Goal: Book appointment/travel/reservation

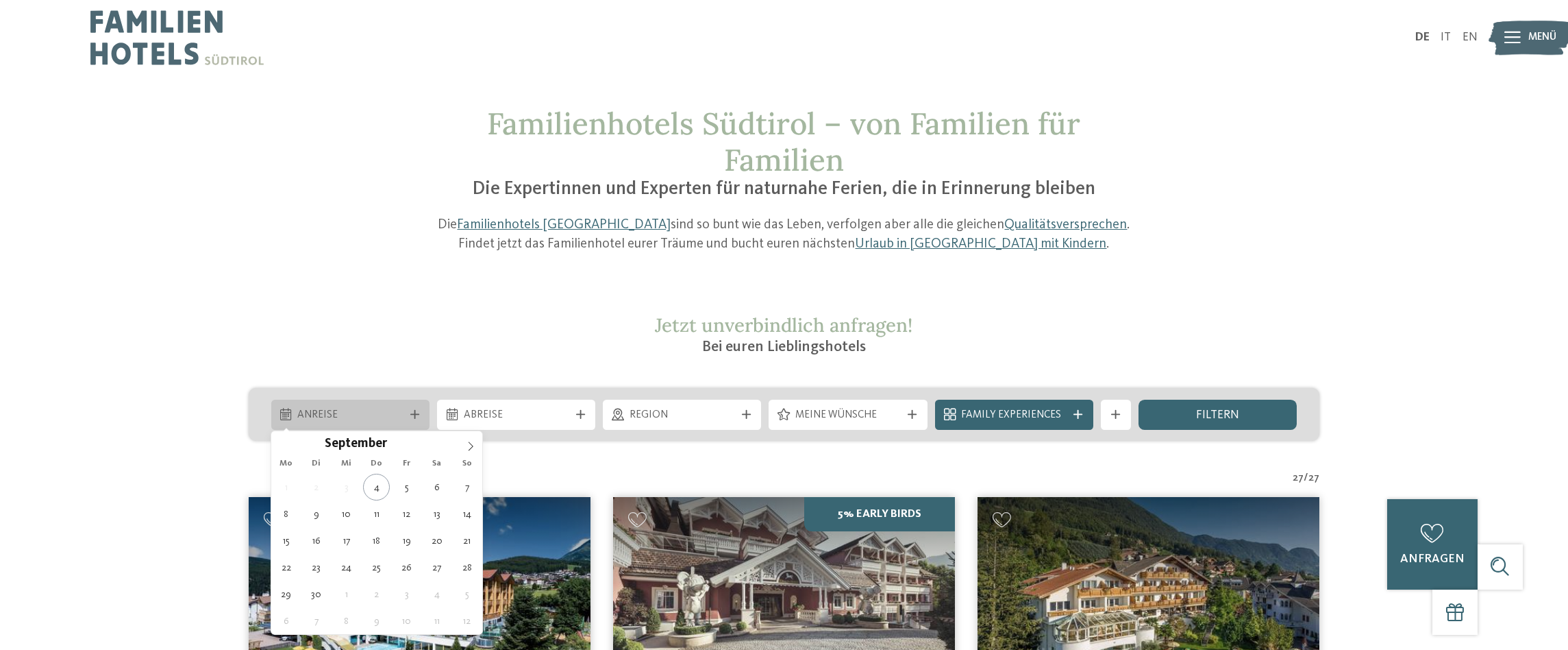
click at [394, 411] on span "Anreise" at bounding box center [350, 416] width 105 height 15
type div "23.09.2025"
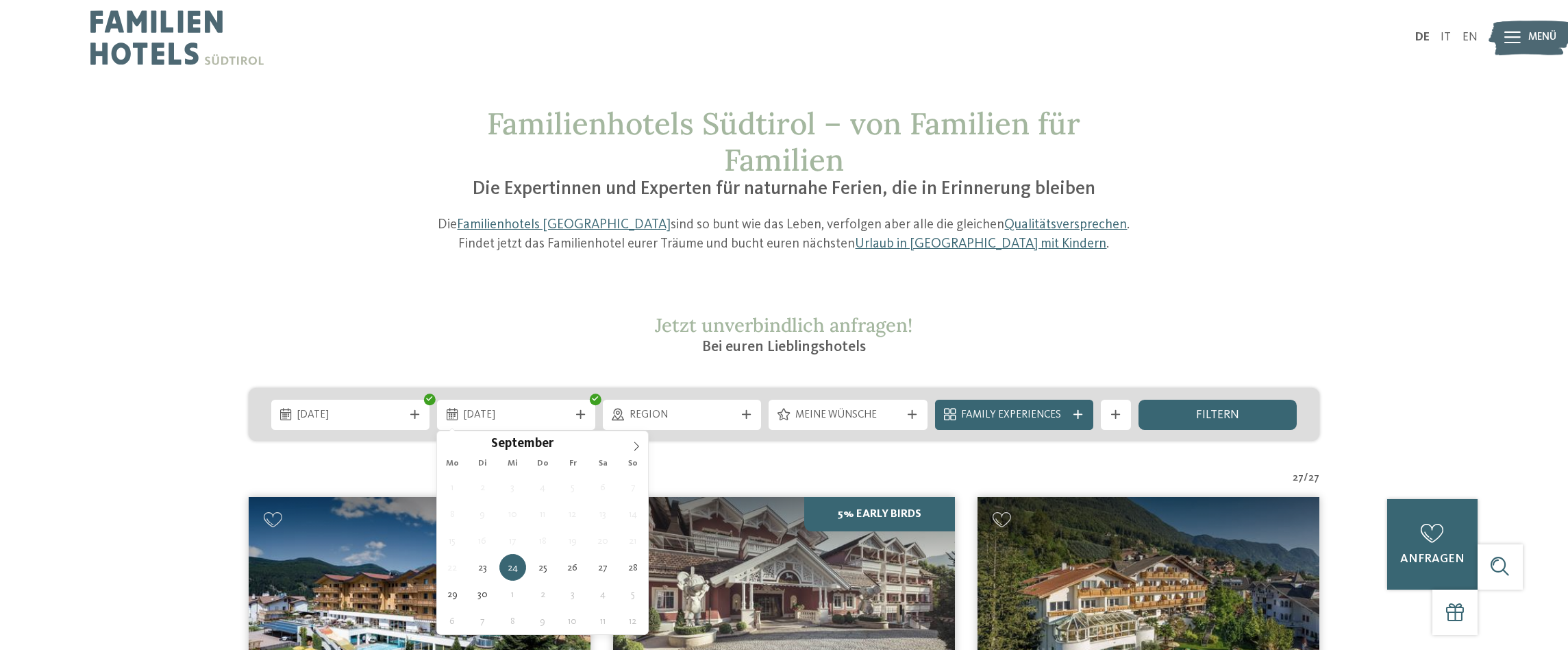
type div "28.09.2025"
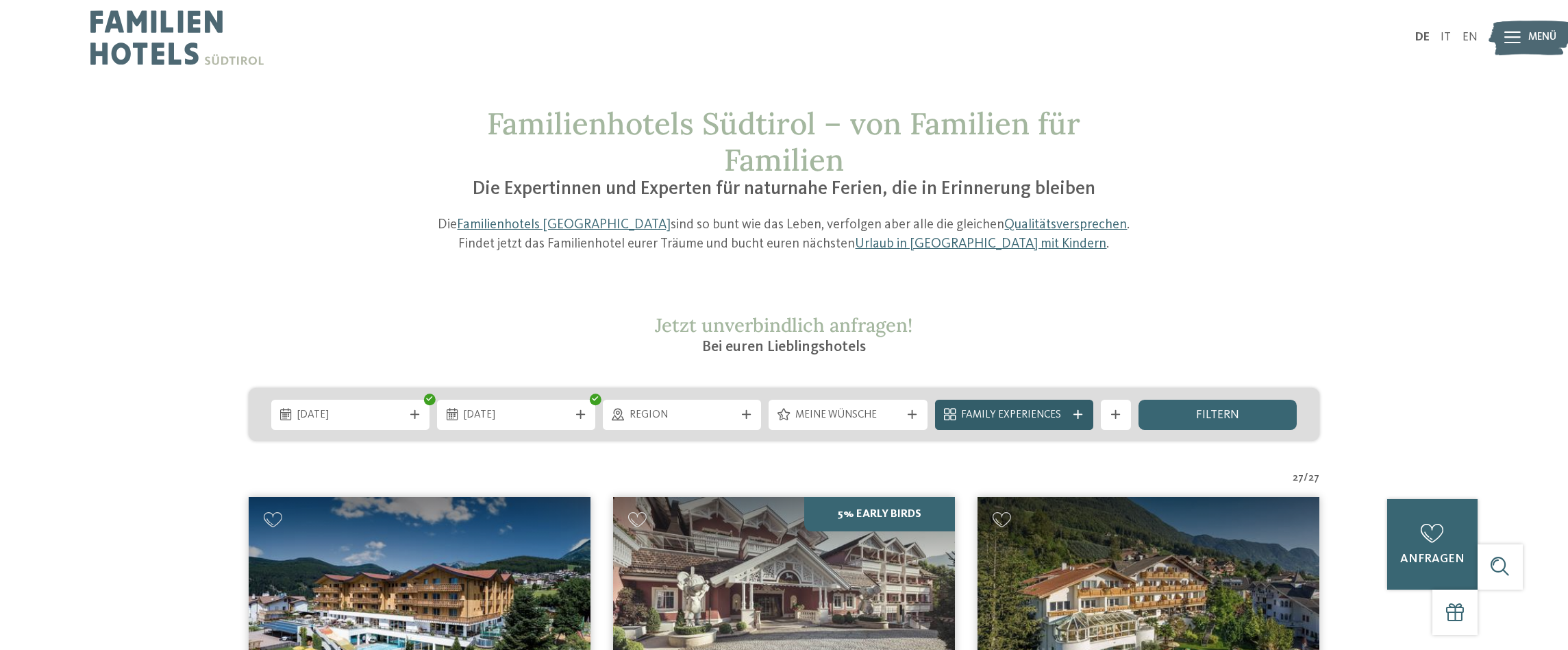
click at [1069, 412] on div "Family Experiences" at bounding box center [1014, 414] width 113 height 16
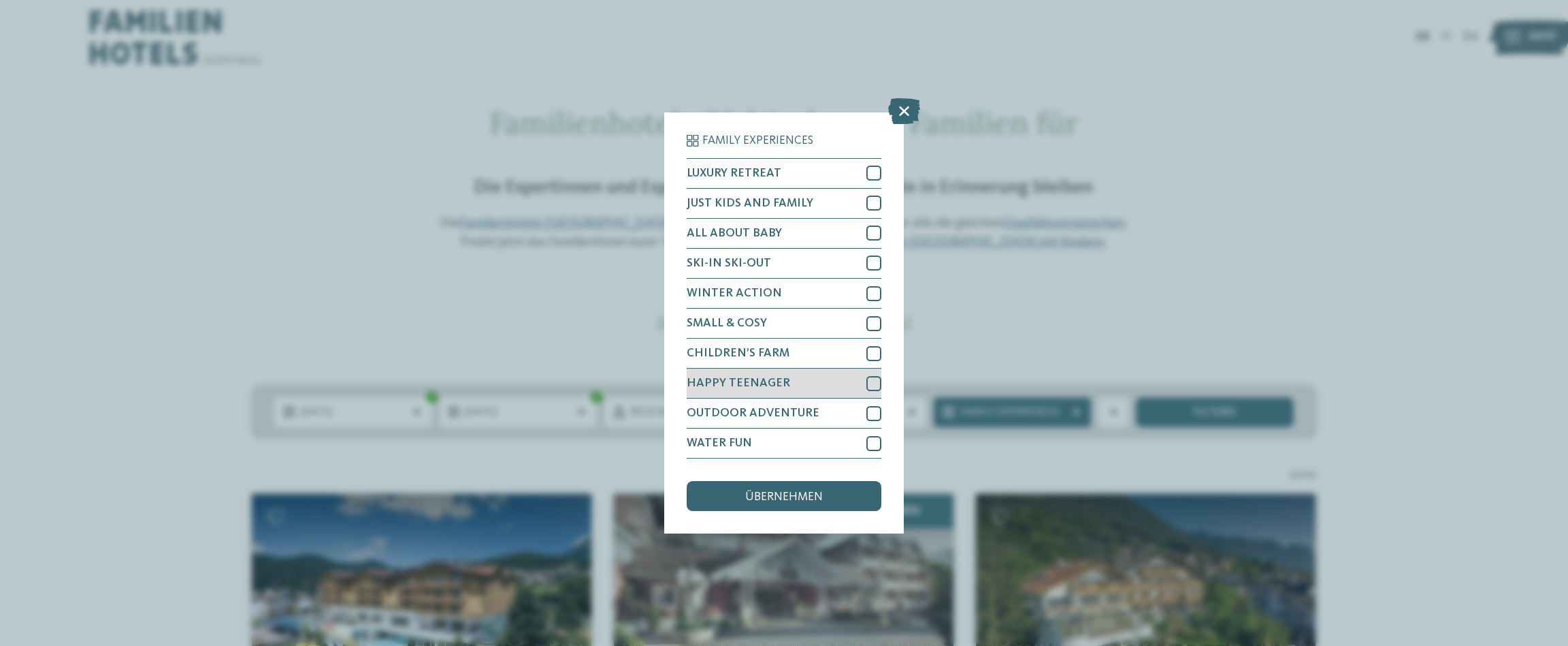
click at [876, 382] on div at bounding box center [874, 384] width 15 height 15
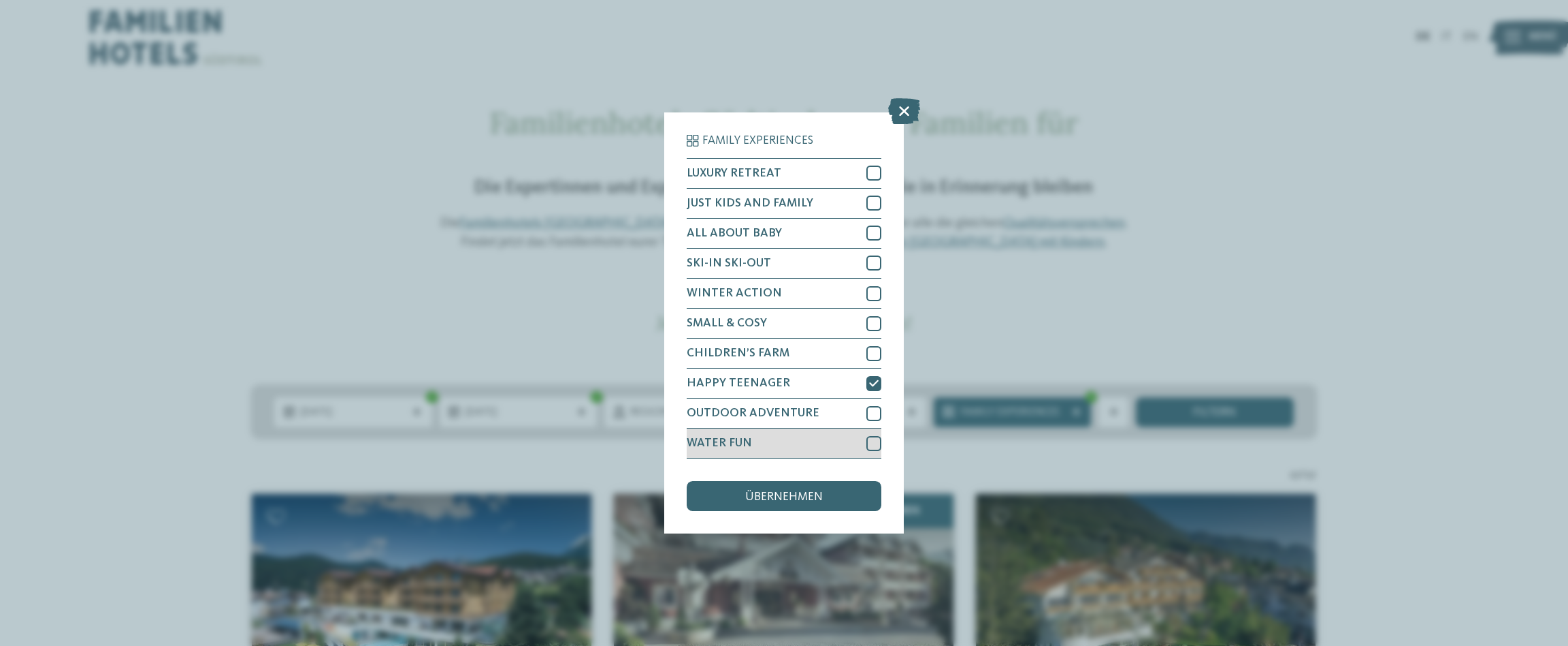
click at [875, 439] on div at bounding box center [874, 443] width 15 height 15
click at [866, 412] on div at bounding box center [874, 413] width 15 height 15
click at [795, 497] on span "übernehmen" at bounding box center [784, 497] width 78 height 12
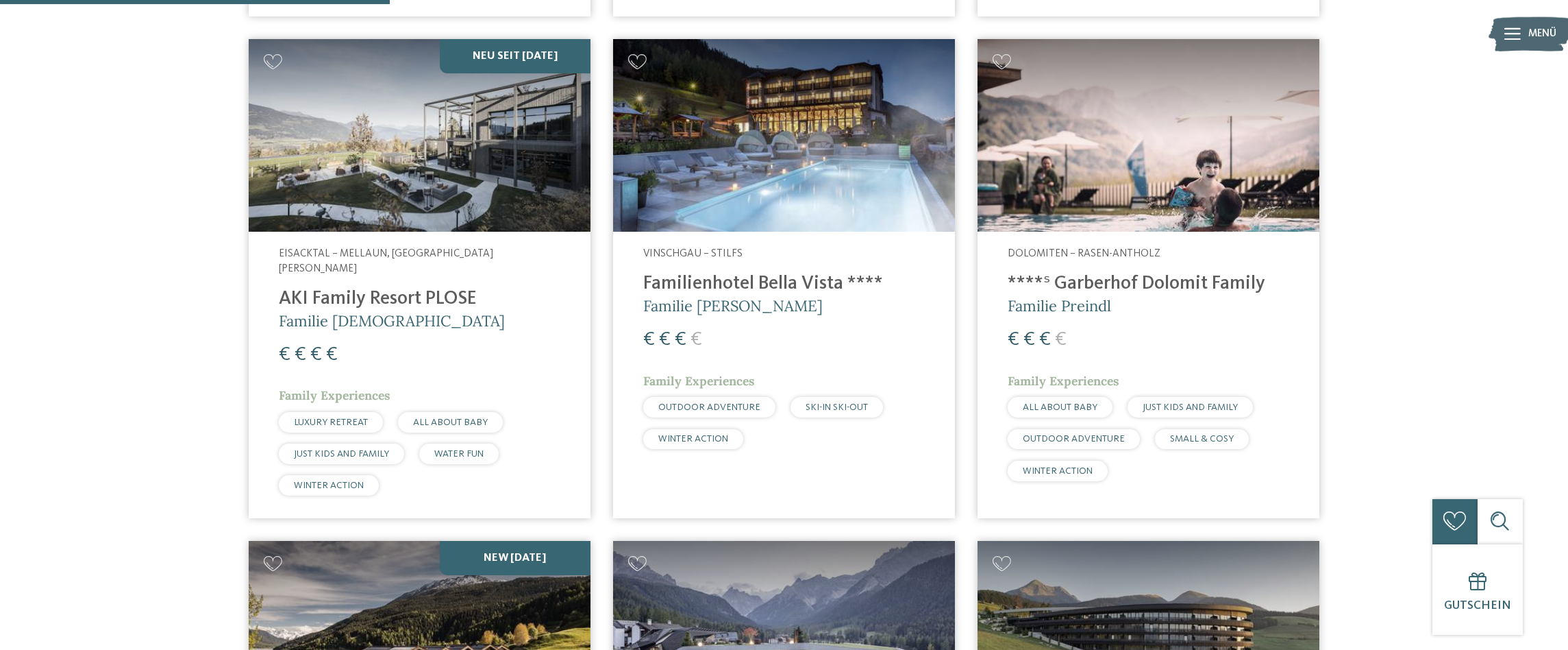
scroll to position [1050, 0]
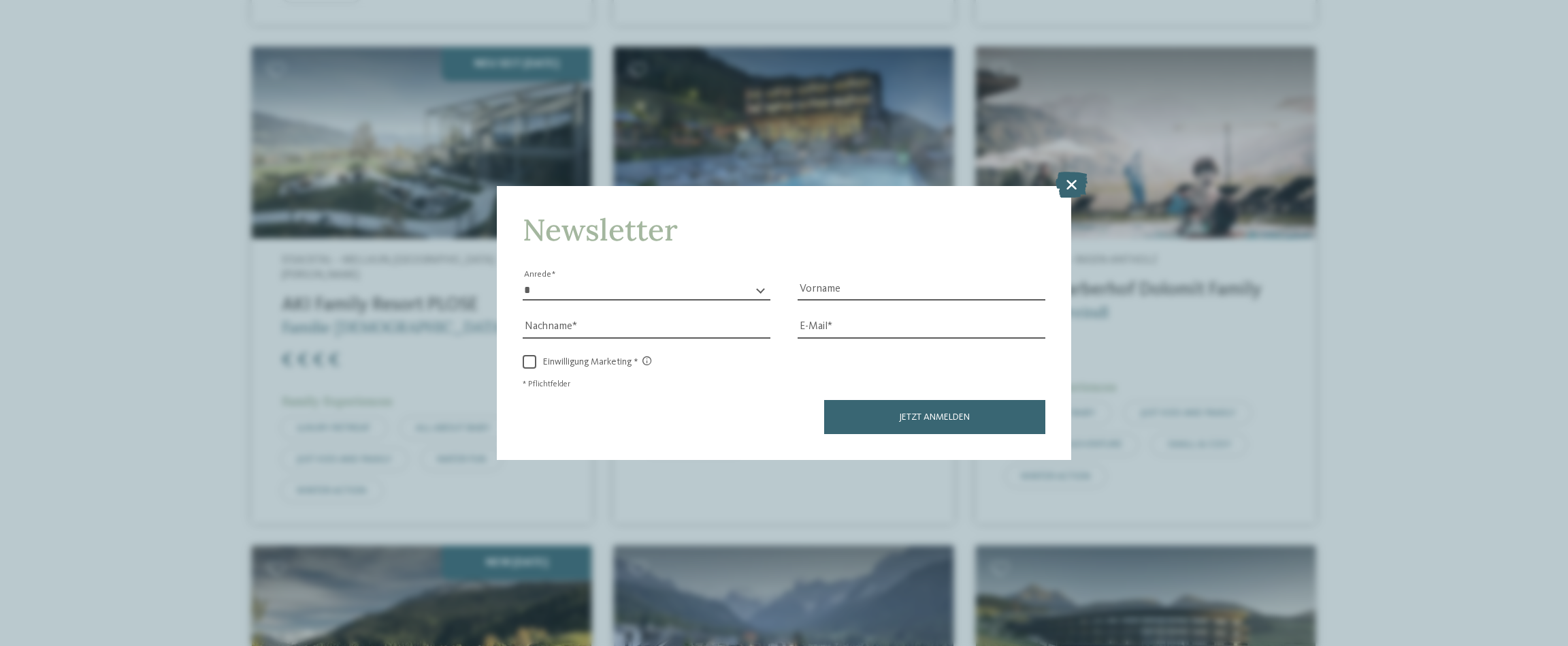
drag, startPoint x: 1502, startPoint y: 251, endPoint x: 1466, endPoint y: 249, distance: 36.1
click at [1490, 251] on div "Newsletter * **** **** ******* ****** Anrede Vorname Nachname Link" at bounding box center [784, 323] width 1568 height 646
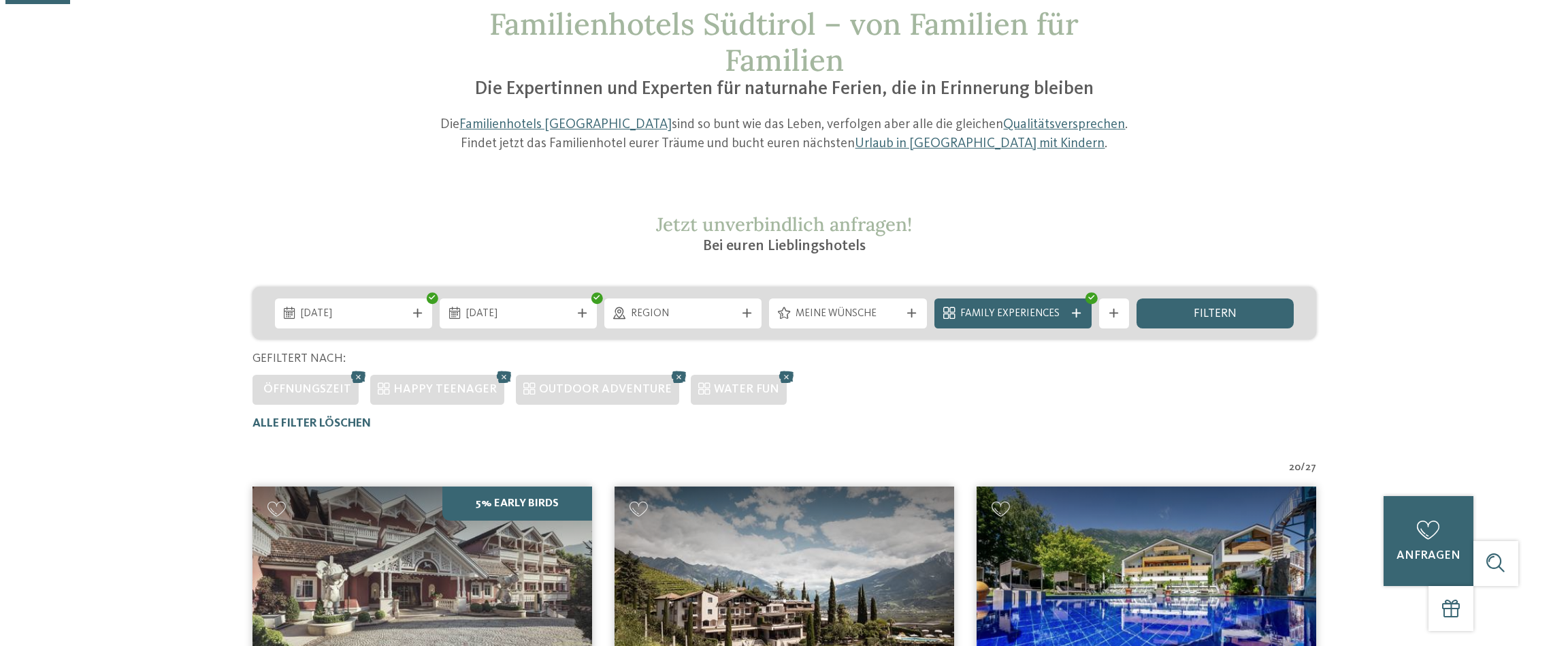
scroll to position [0, 0]
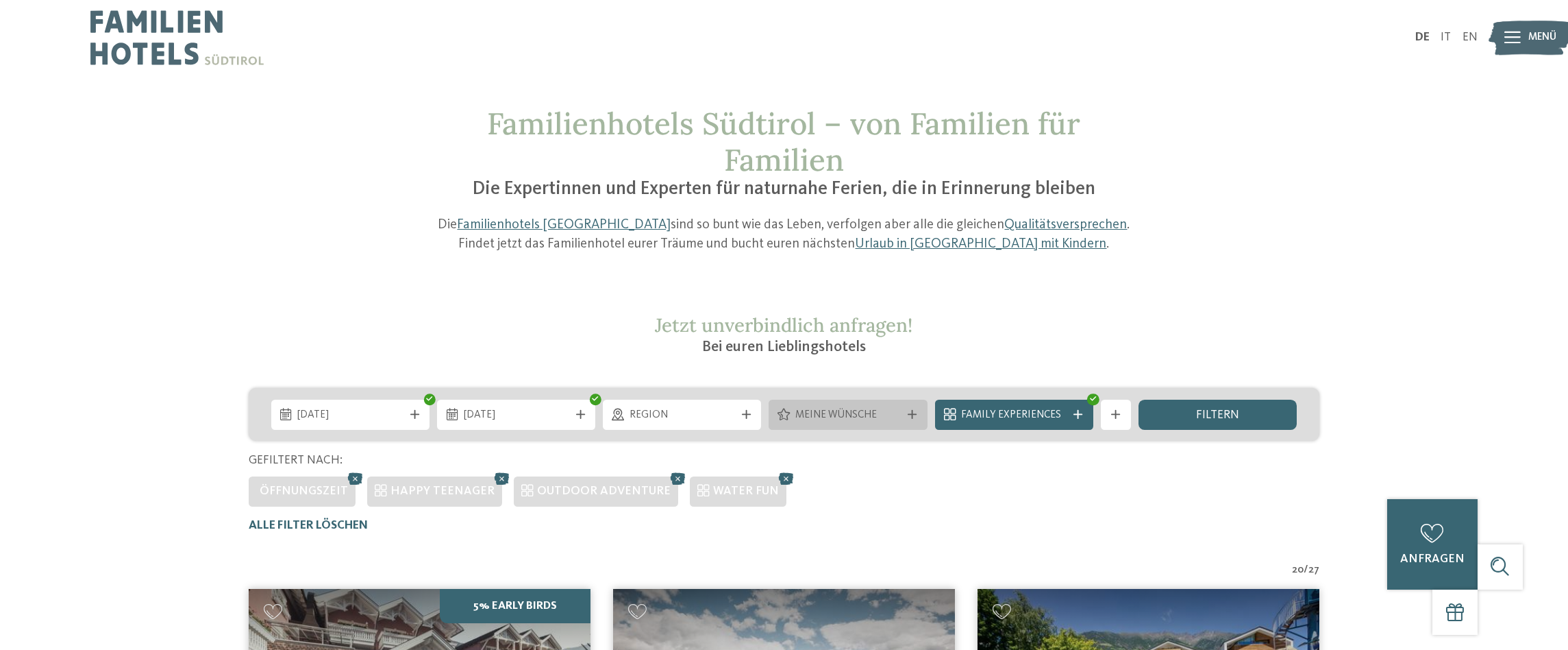
click at [804, 408] on span "Meine Wünsche" at bounding box center [848, 416] width 105 height 15
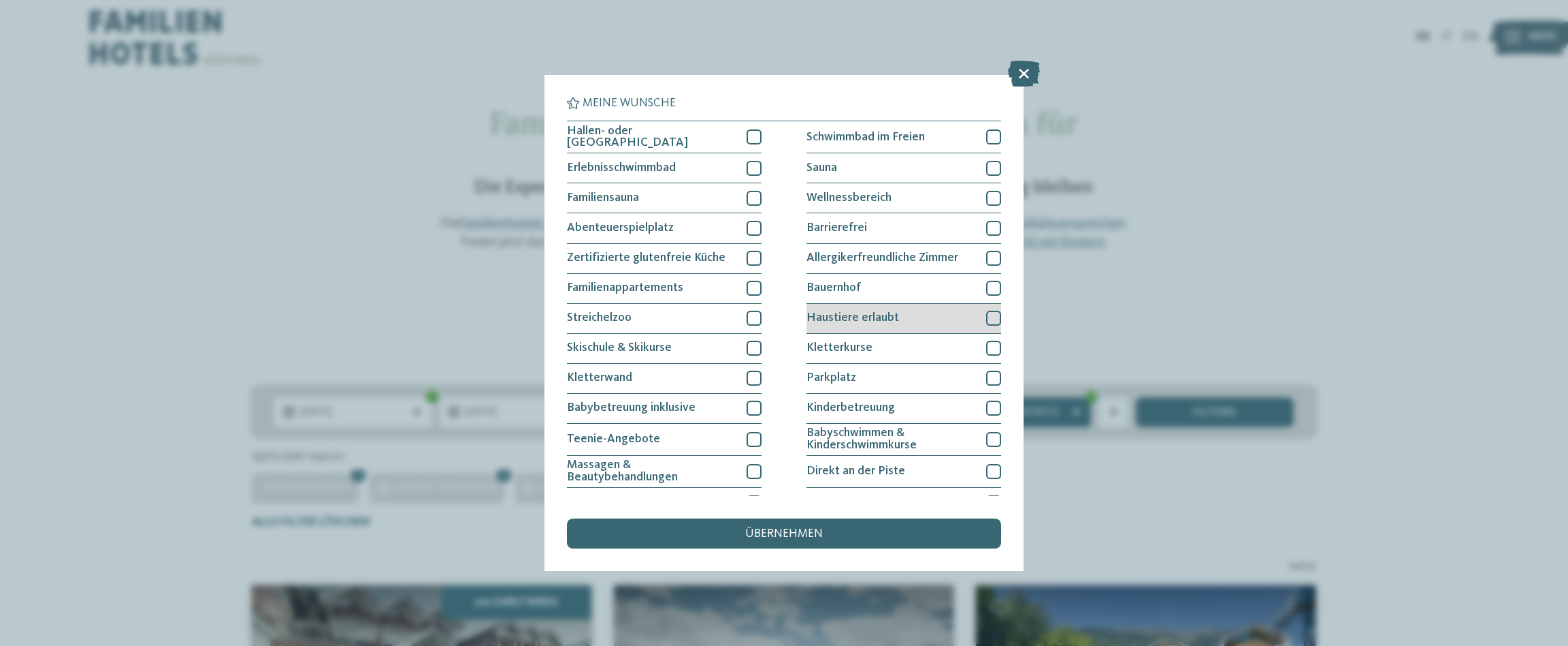
click at [986, 318] on div at bounding box center [994, 318] width 15 height 15
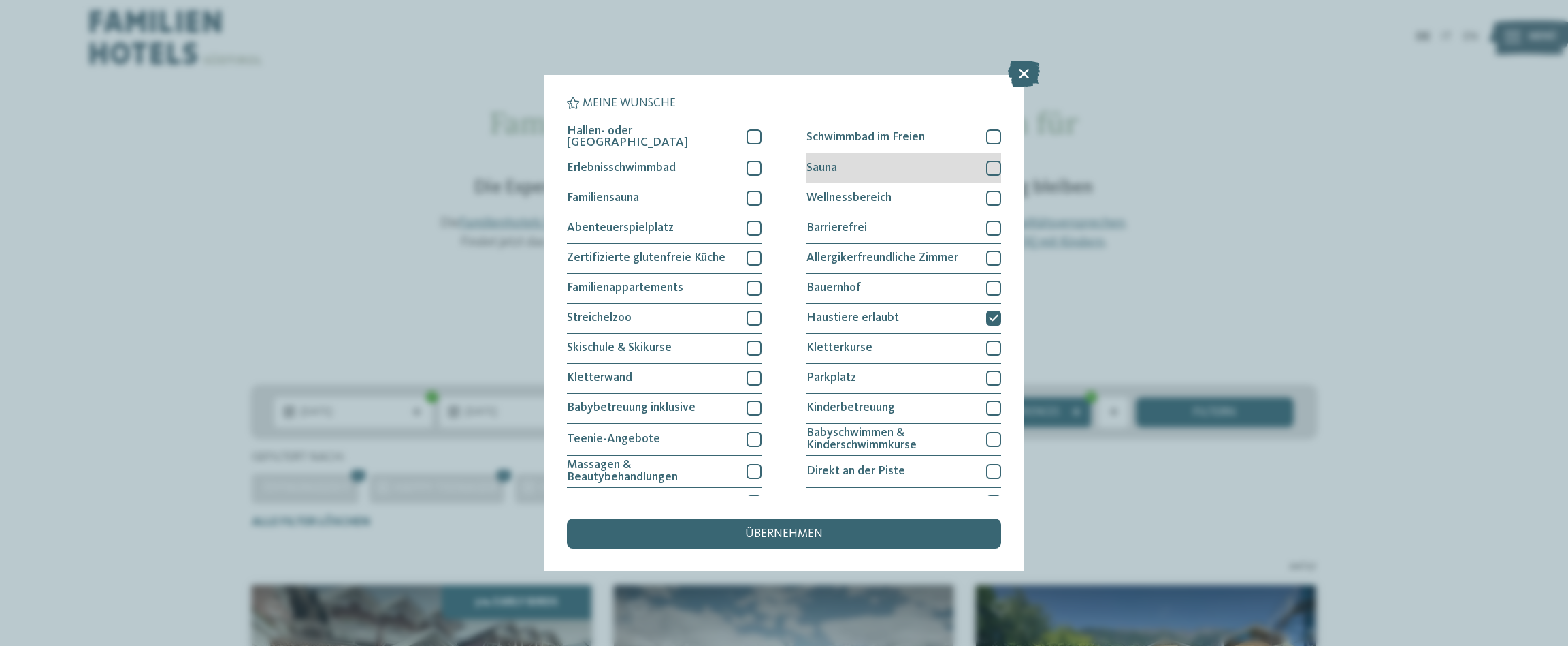
click at [981, 158] on div "Sauna" at bounding box center [904, 168] width 195 height 30
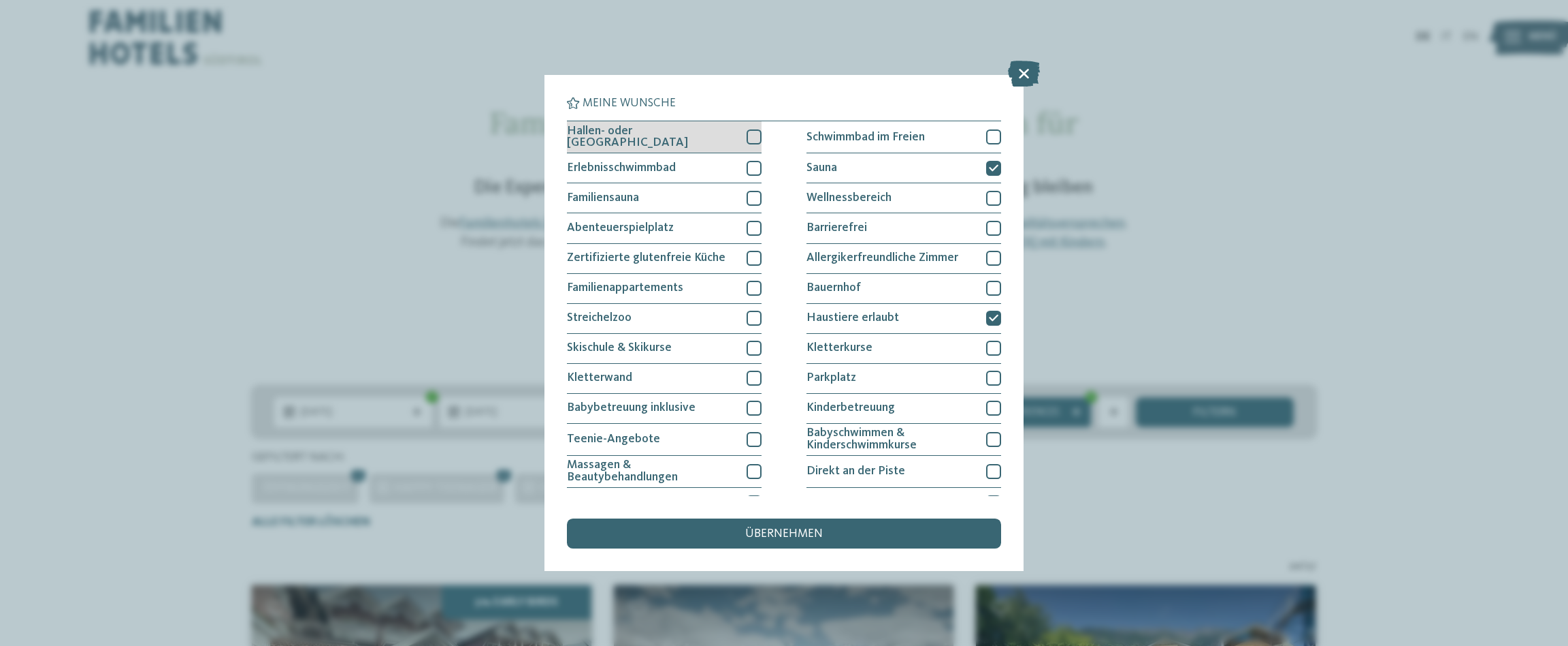
click at [751, 138] on div at bounding box center [755, 137] width 15 height 15
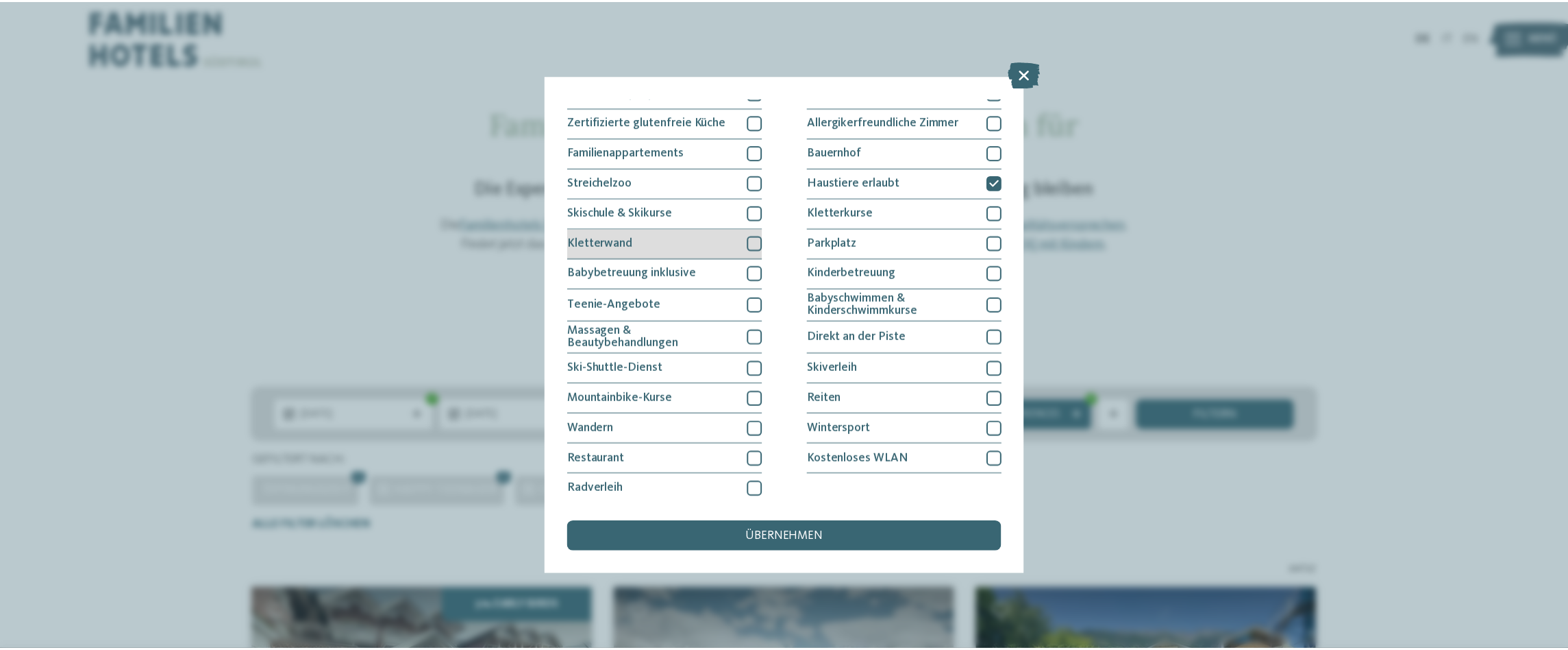
scroll to position [141, 0]
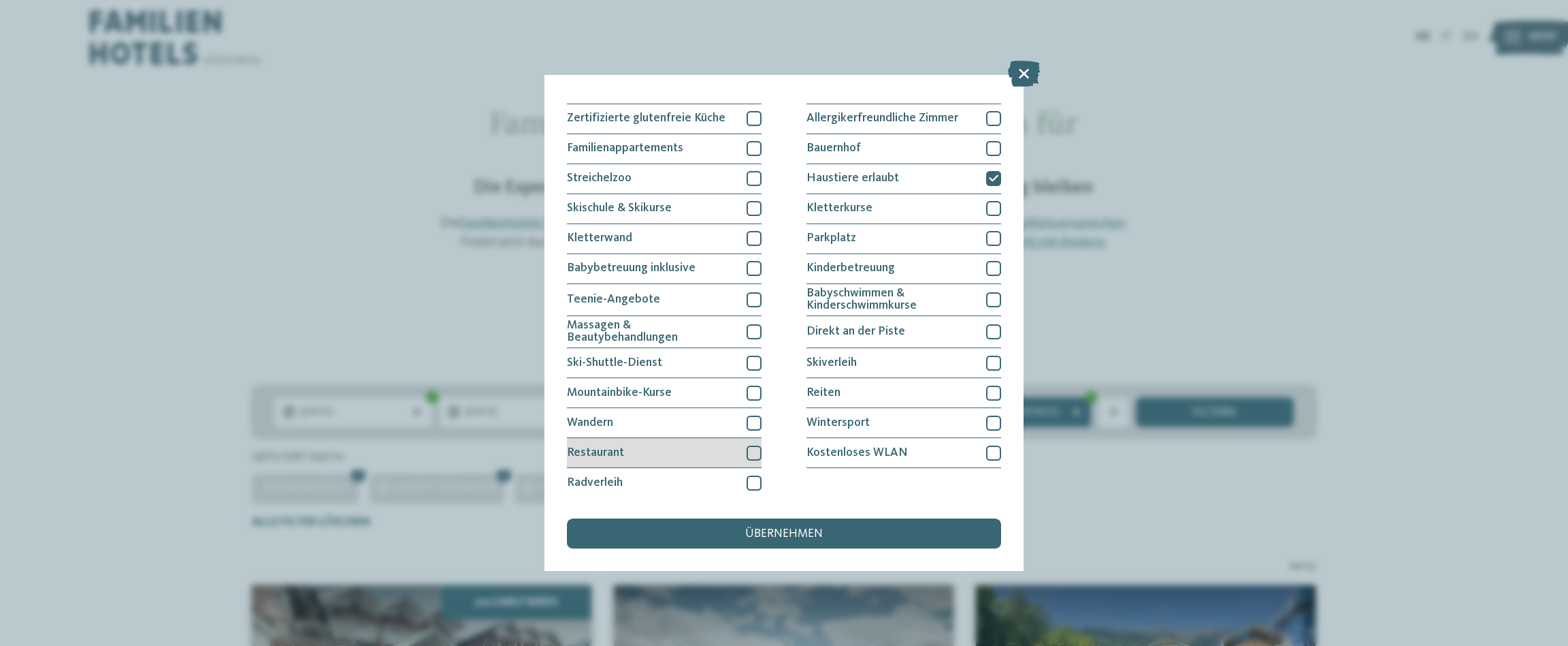
click at [750, 452] on div at bounding box center [755, 453] width 15 height 15
click at [759, 532] on span "übernehmen" at bounding box center [784, 534] width 78 height 12
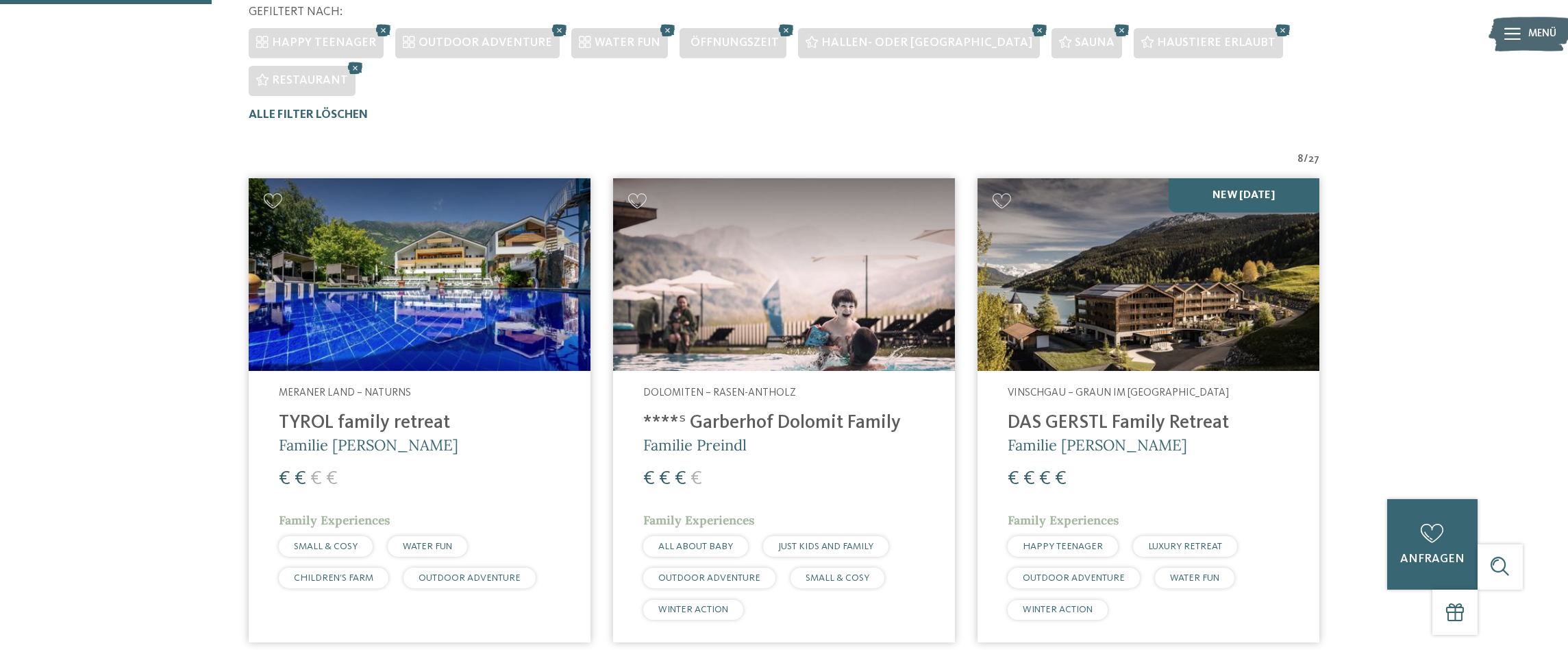
scroll to position [472, 0]
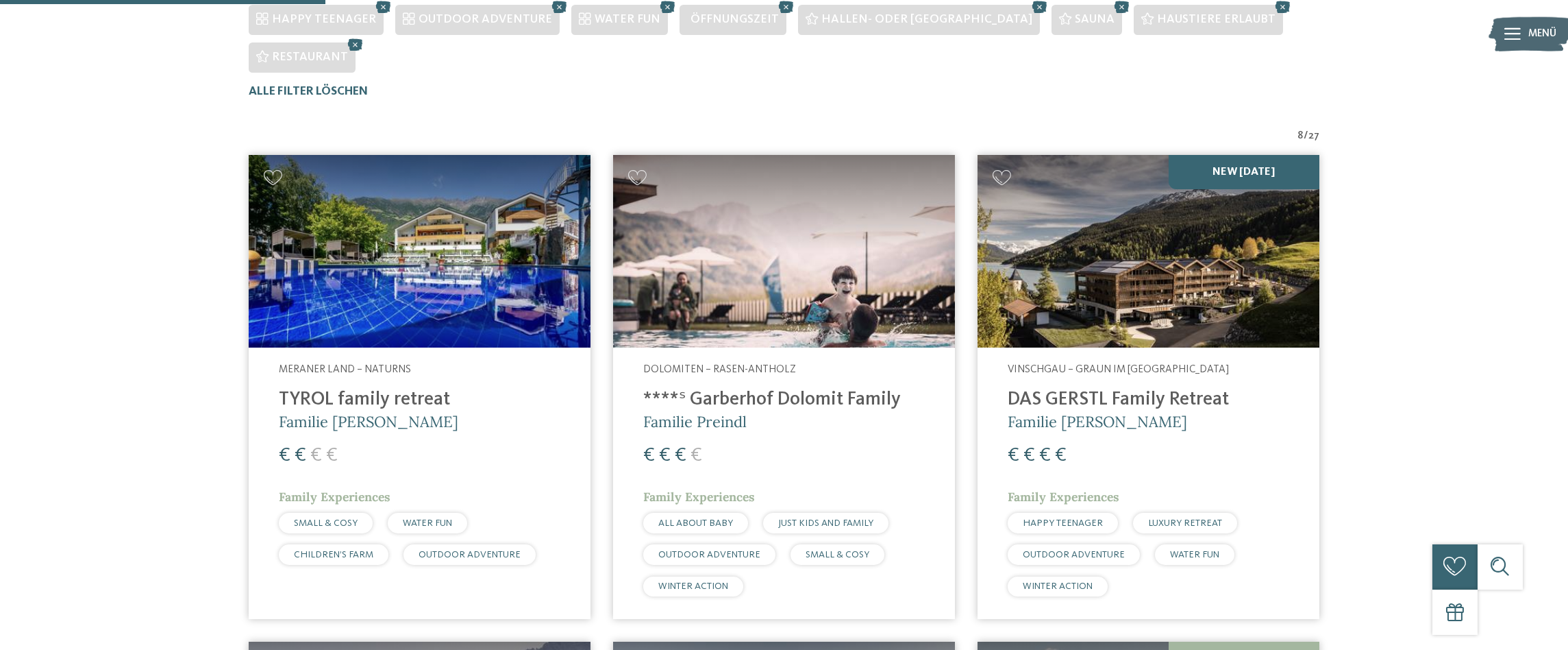
click at [370, 345] on img at bounding box center [419, 251] width 342 height 193
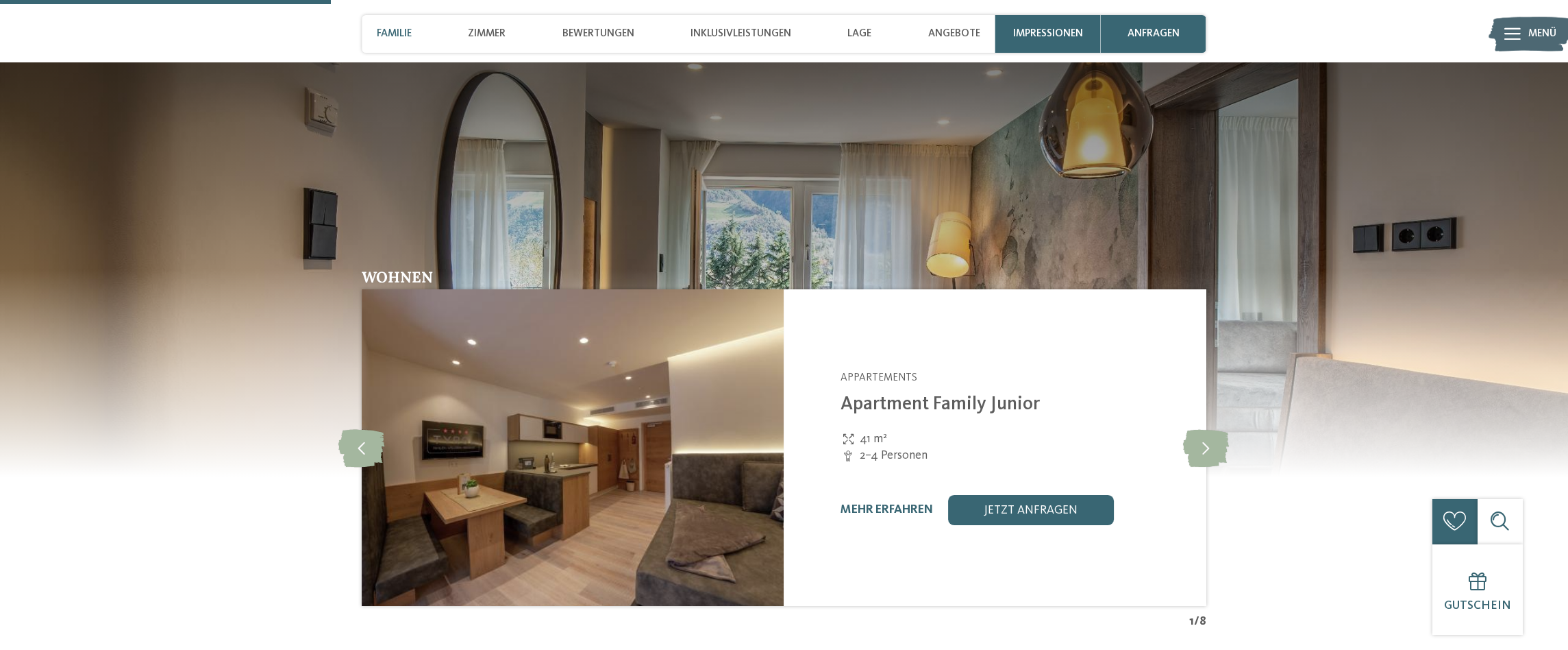
scroll to position [1508, 0]
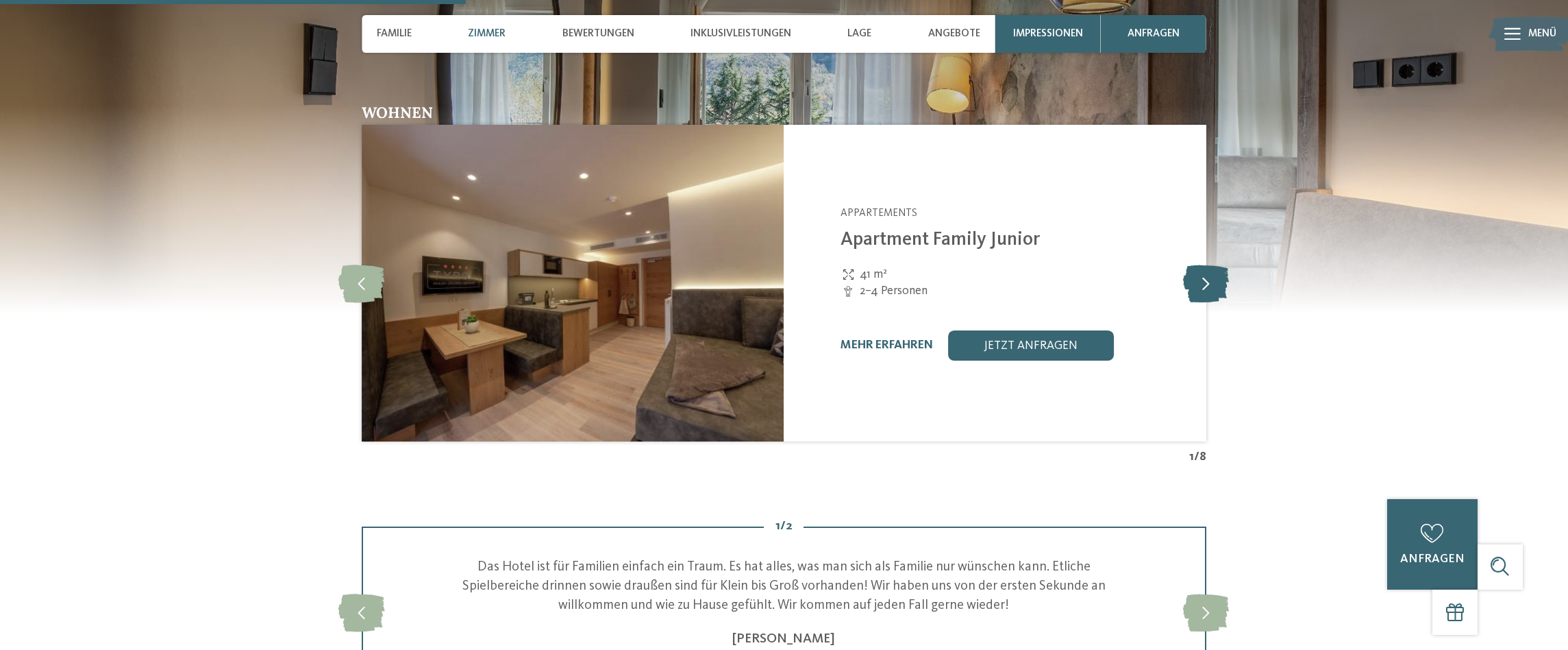
click at [1204, 283] on icon at bounding box center [1206, 283] width 46 height 38
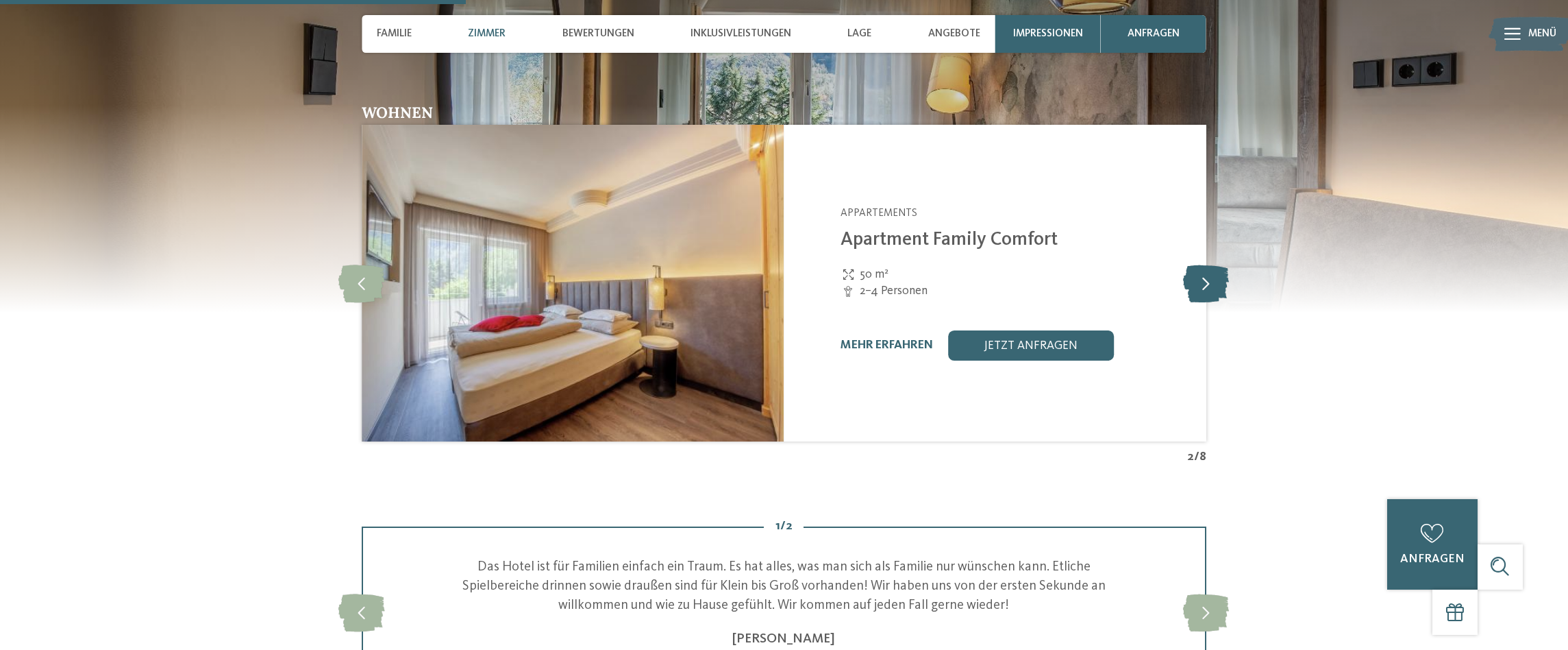
click at [1204, 283] on icon at bounding box center [1206, 283] width 46 height 38
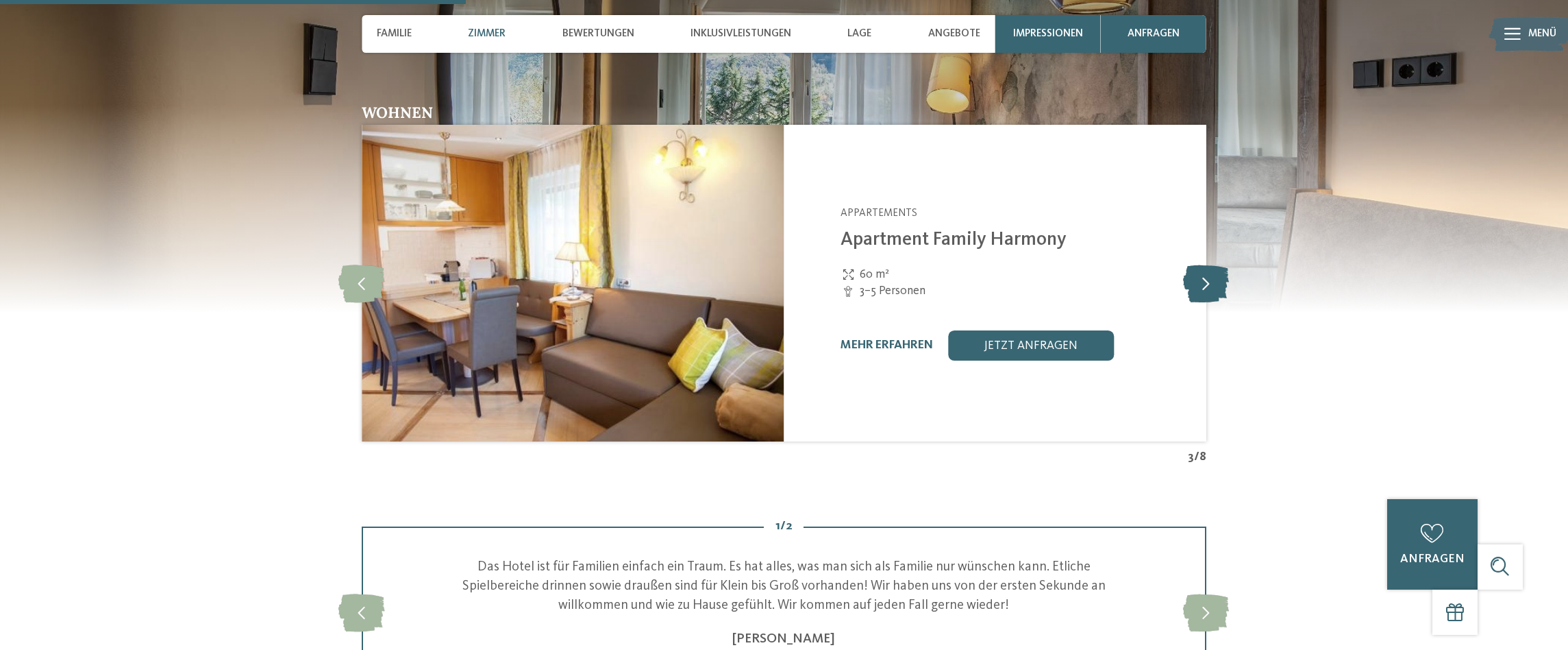
click at [1205, 283] on icon at bounding box center [1206, 283] width 46 height 38
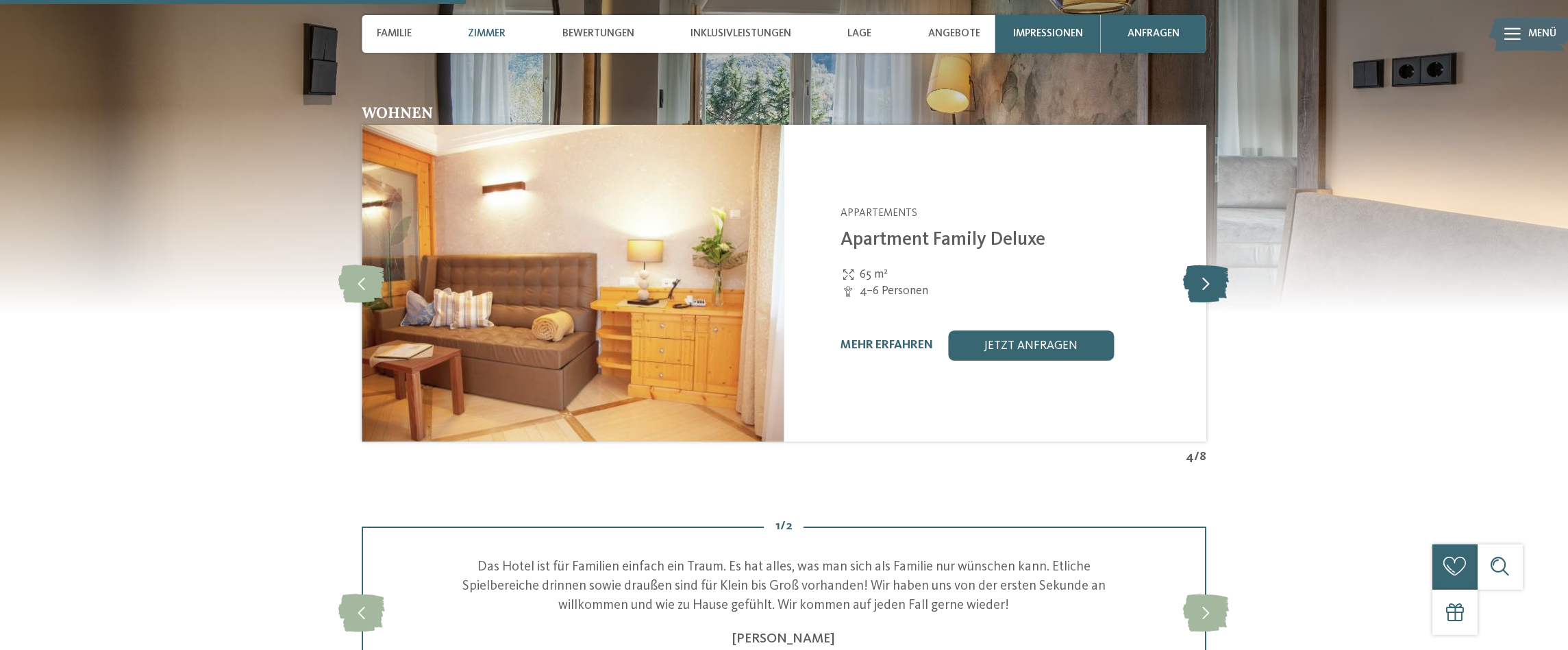
click at [1205, 283] on icon at bounding box center [1206, 283] width 46 height 38
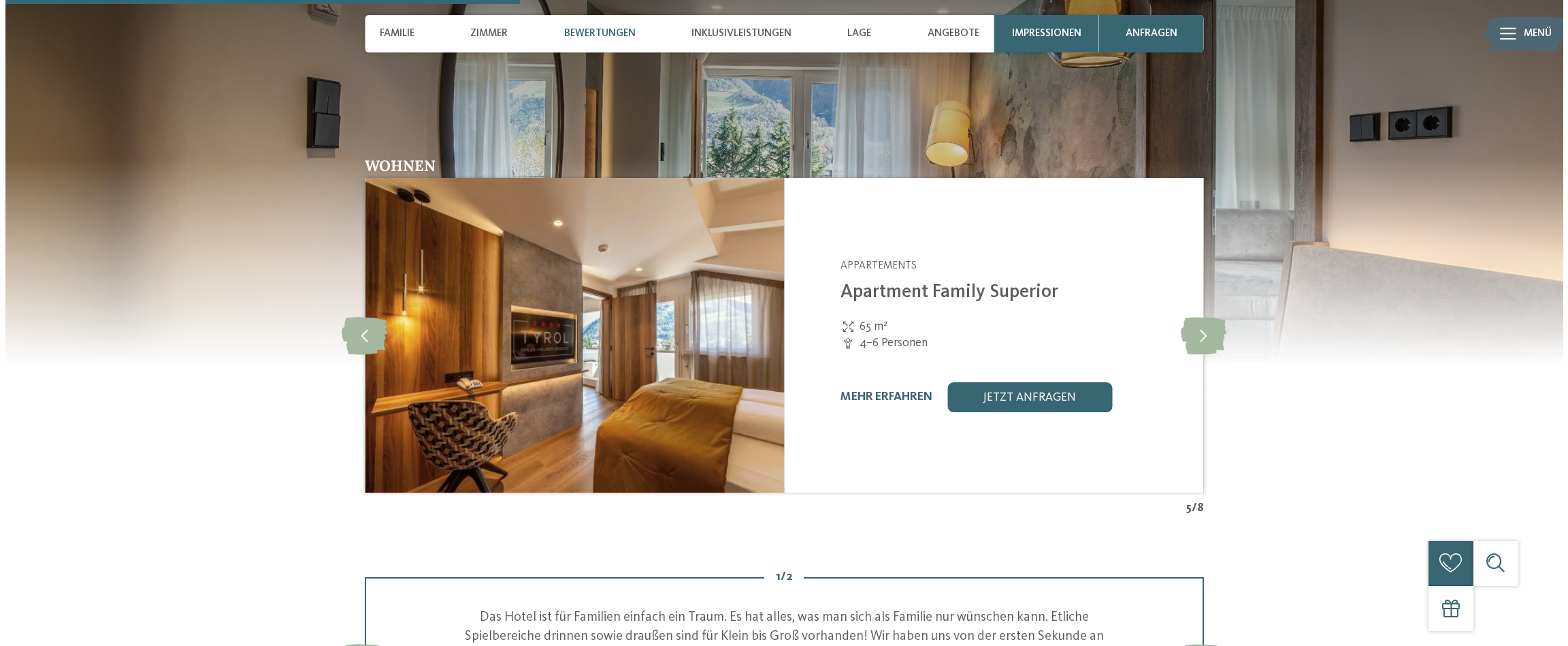
scroll to position [1362, 0]
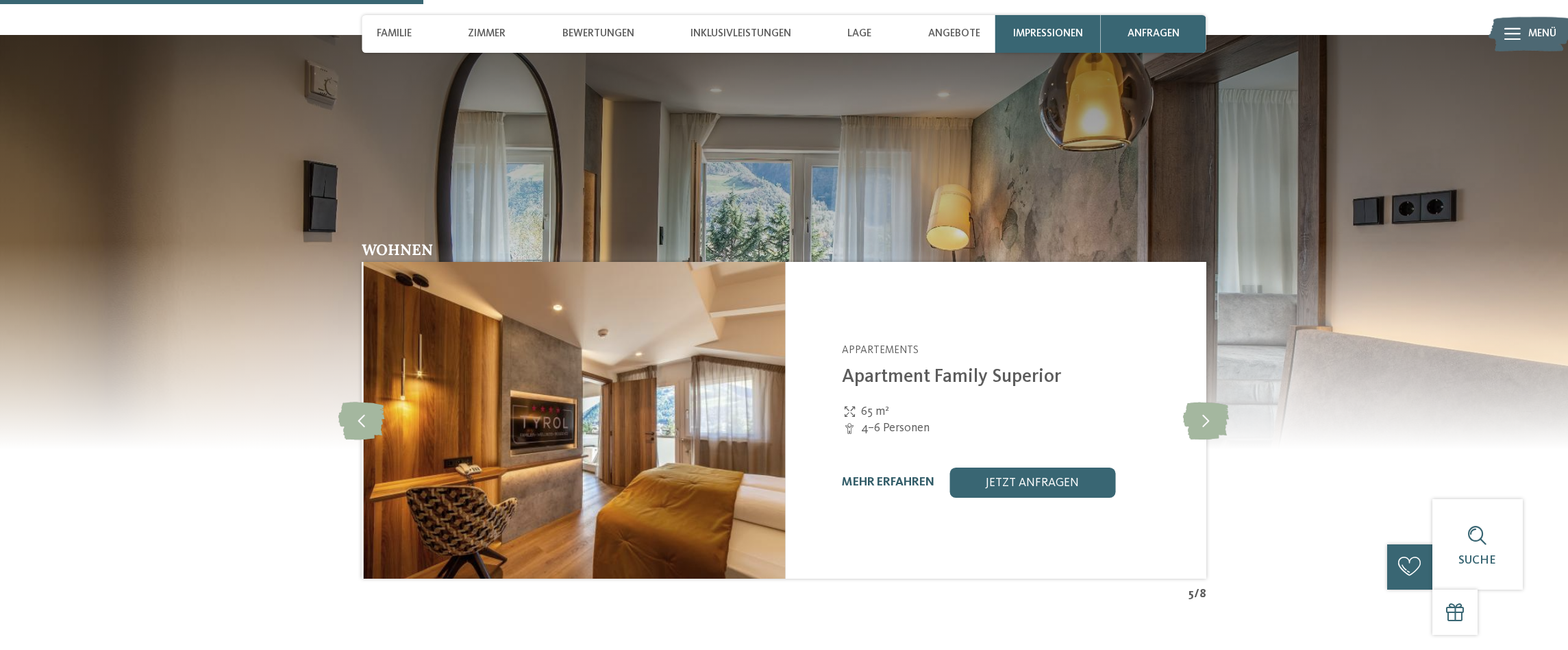
click at [878, 478] on link "mehr erfahren" at bounding box center [888, 482] width 93 height 12
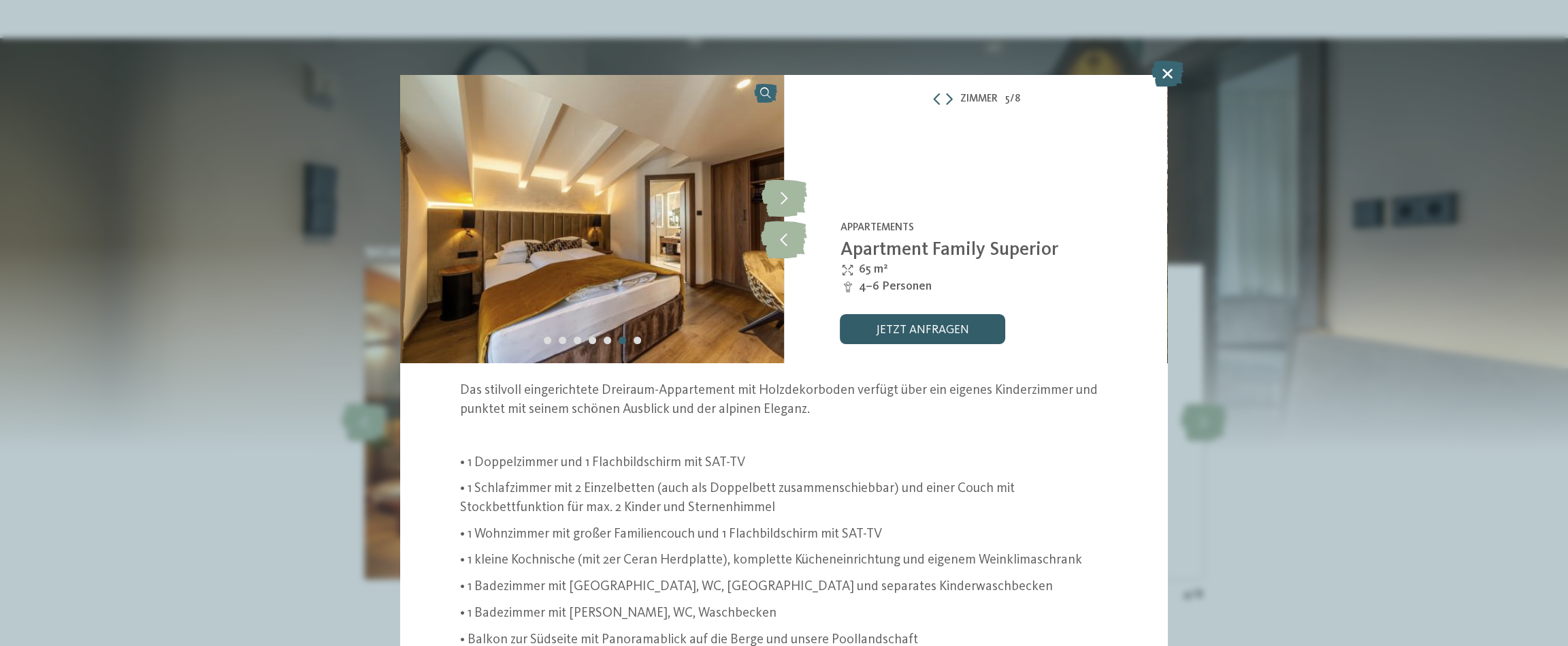
click at [919, 329] on link "jetzt anfragen" at bounding box center [922, 328] width 164 height 30
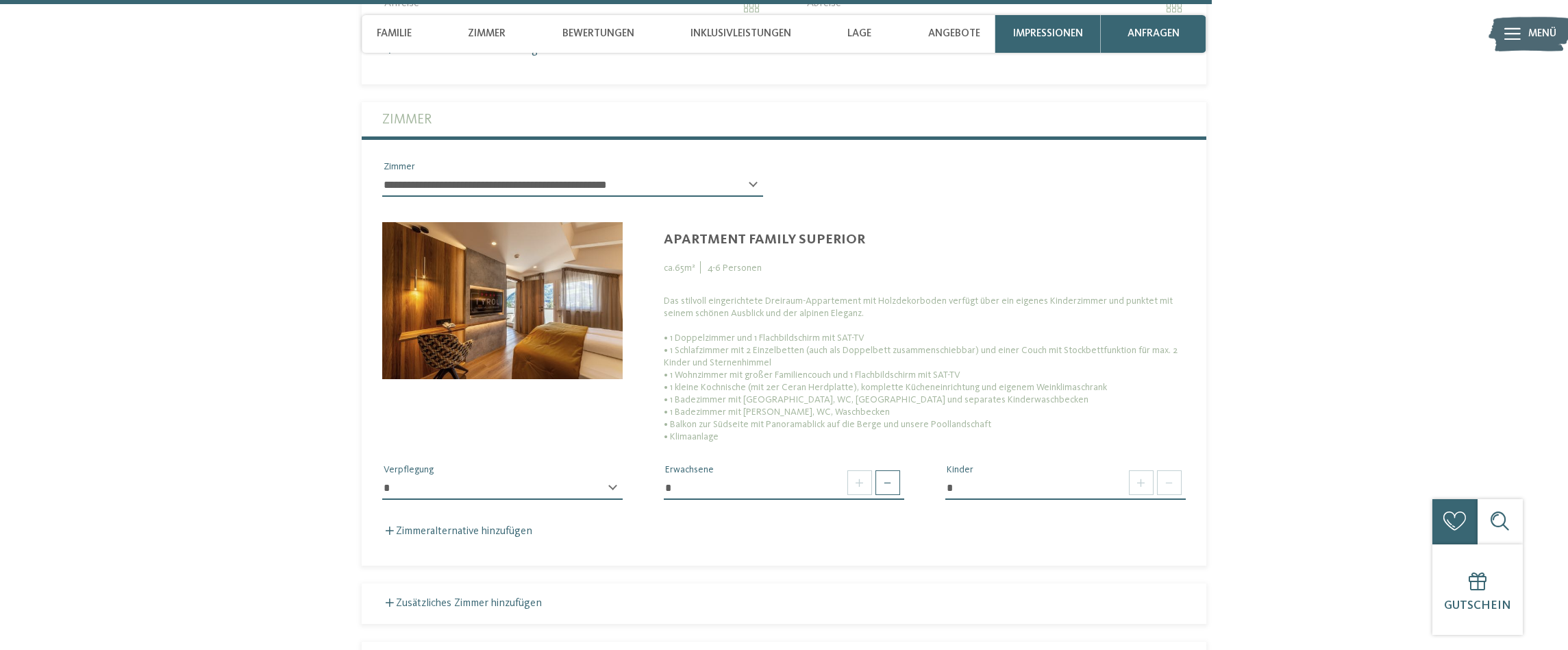
scroll to position [4196, 0]
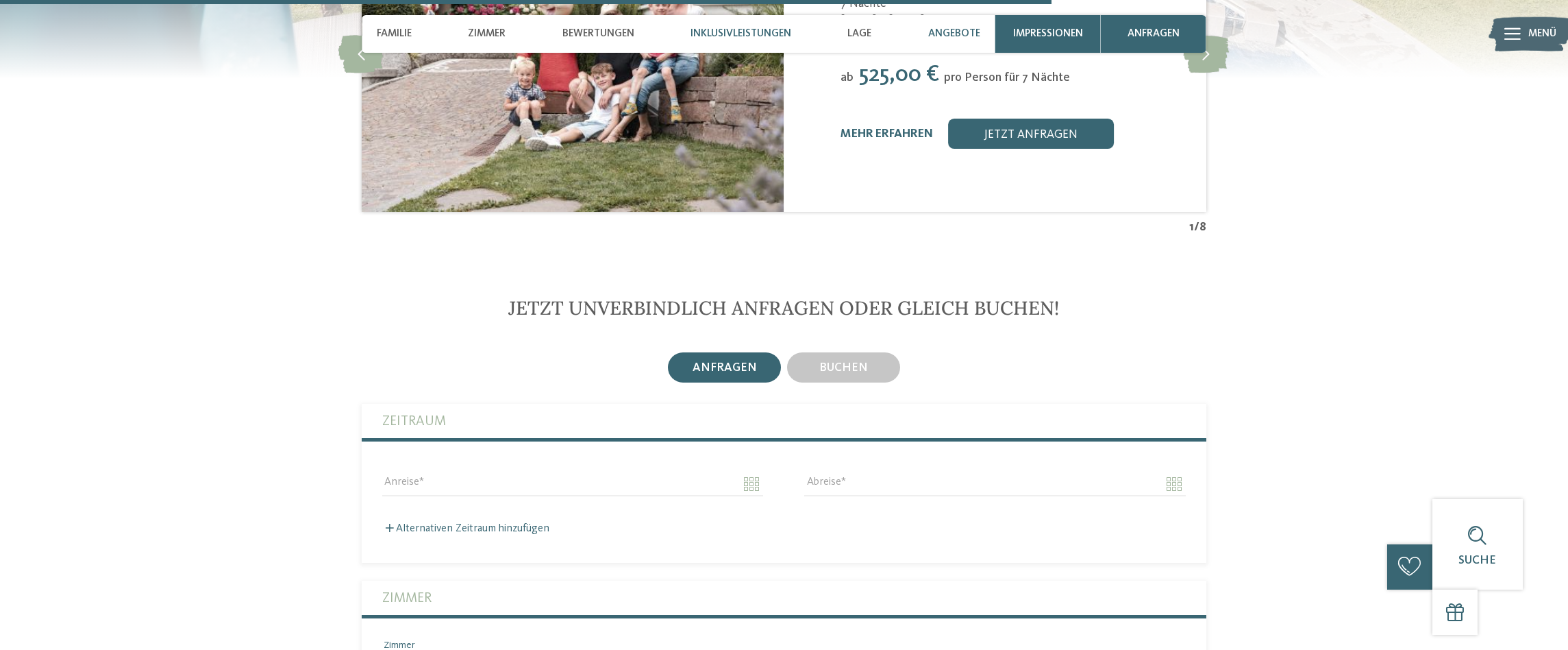
click at [741, 28] on span "Inklusivleistungen" at bounding box center [741, 33] width 100 height 12
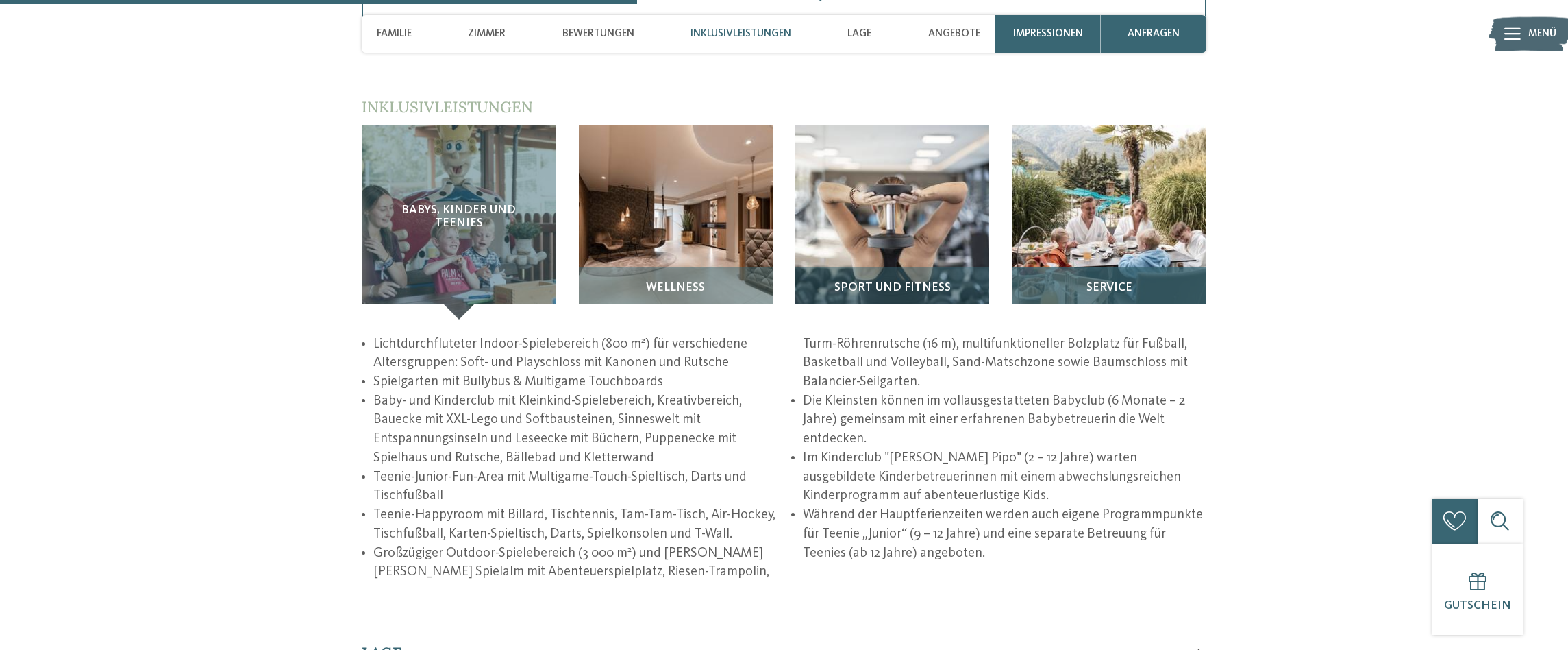
scroll to position [2190, 0]
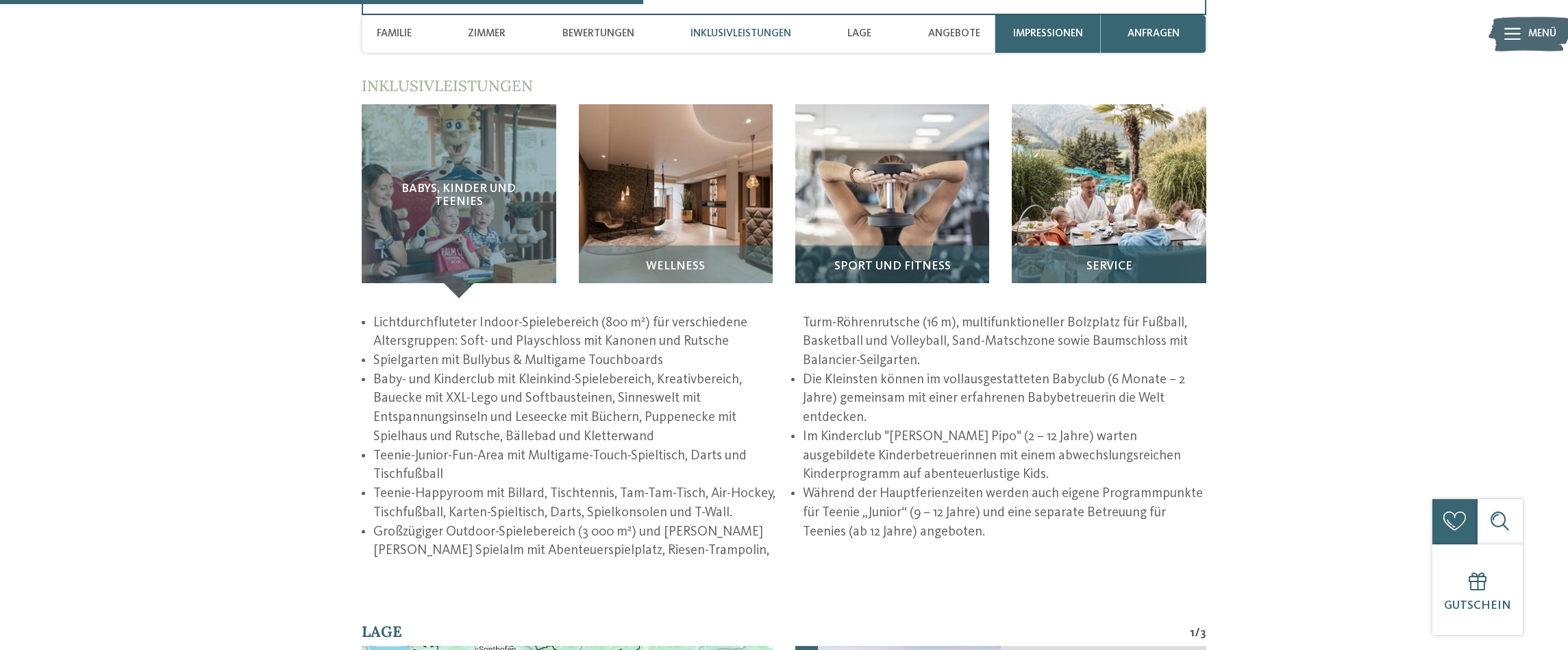
click at [1151, 180] on img at bounding box center [1108, 201] width 194 height 194
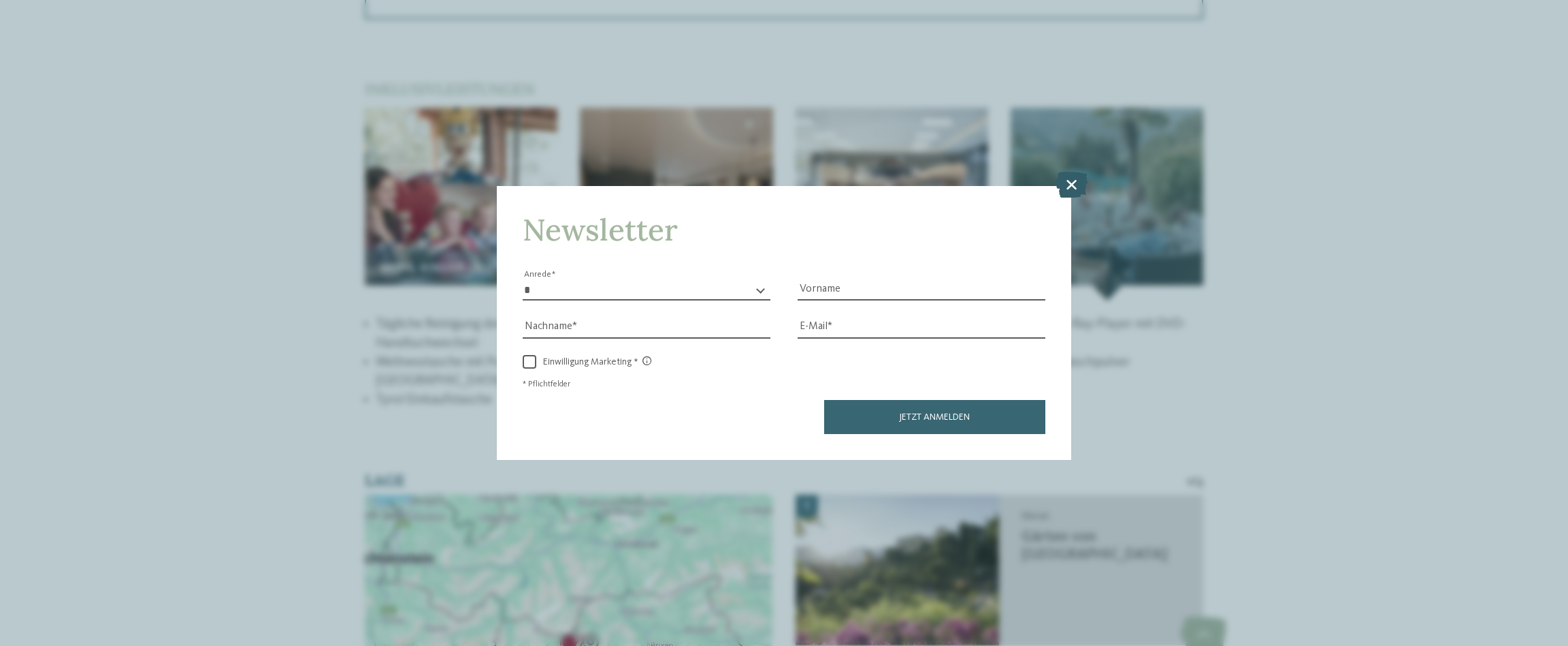
click at [1080, 179] on icon at bounding box center [1072, 184] width 32 height 26
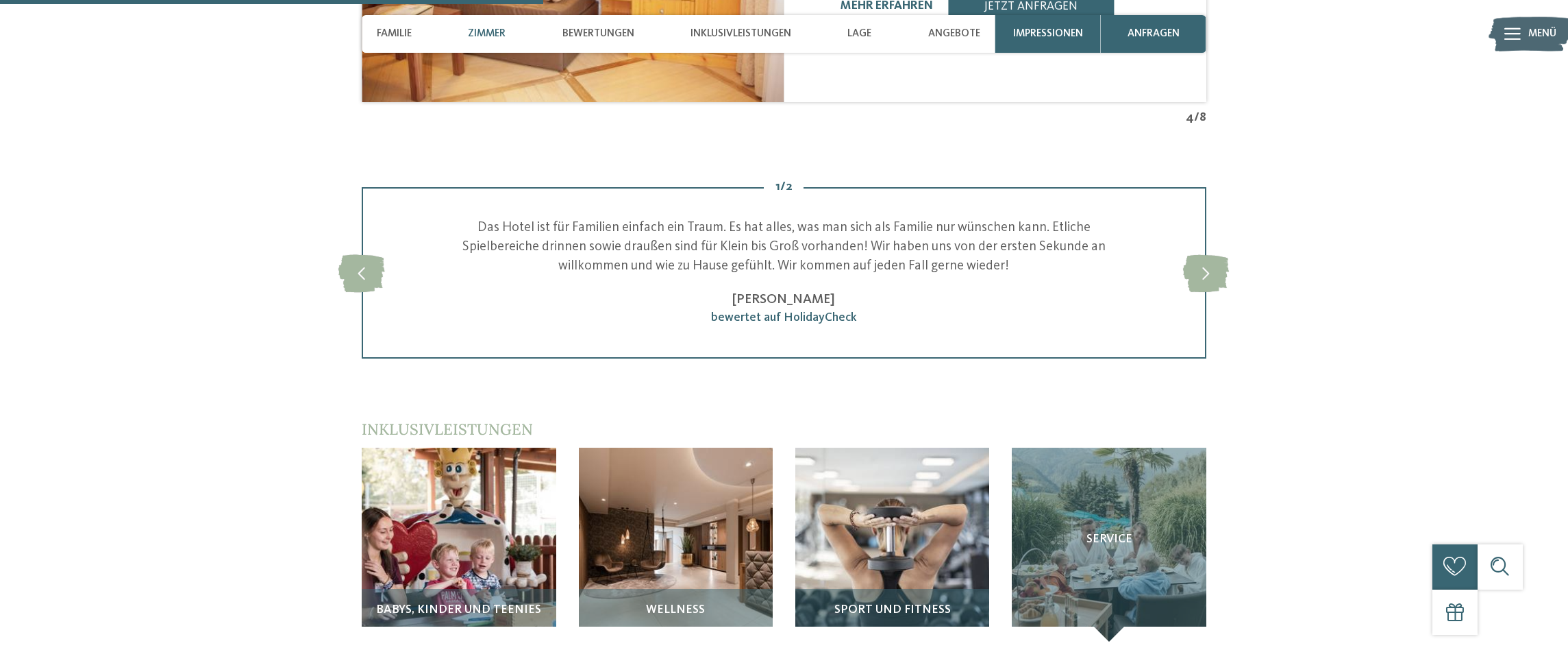
scroll to position [1782, 0]
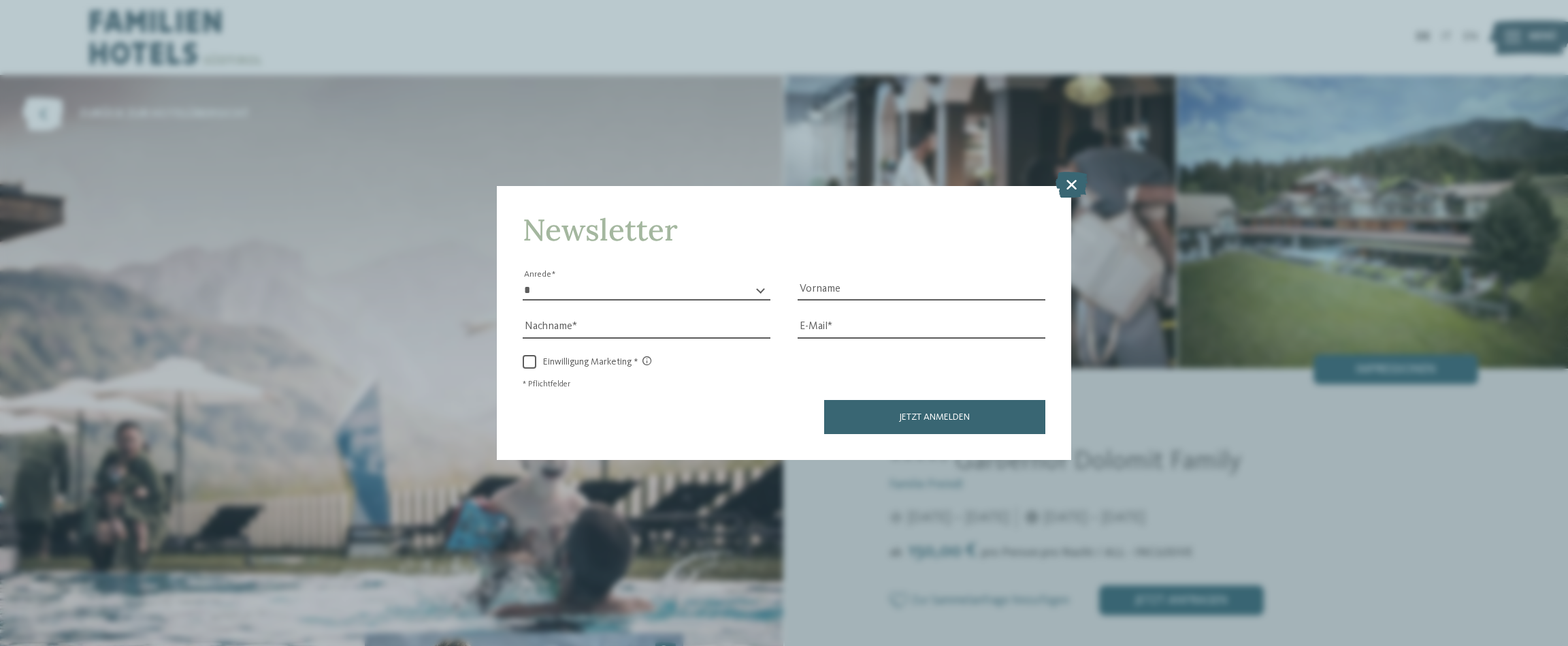
drag, startPoint x: 1080, startPoint y: 188, endPoint x: 1071, endPoint y: 192, distance: 9.8
click at [1076, 189] on icon at bounding box center [1072, 184] width 32 height 26
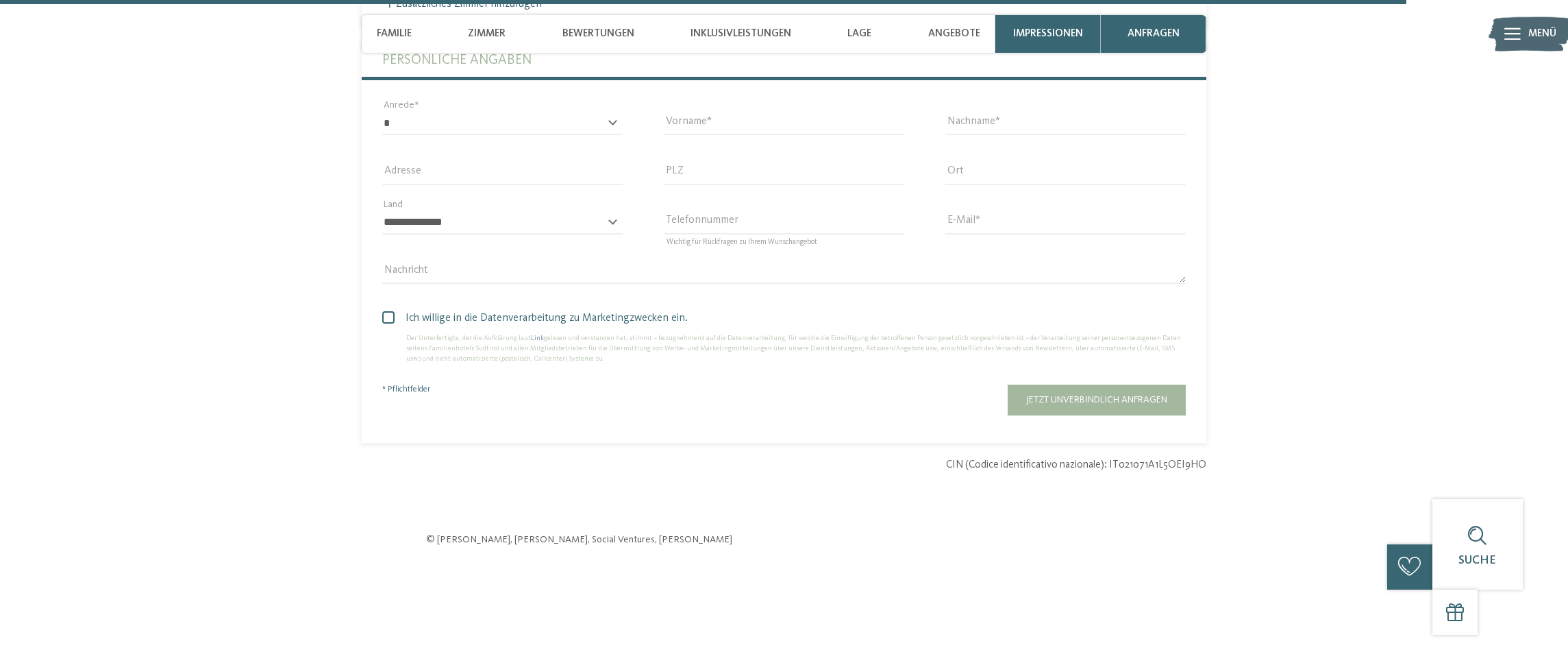
scroll to position [5482, 0]
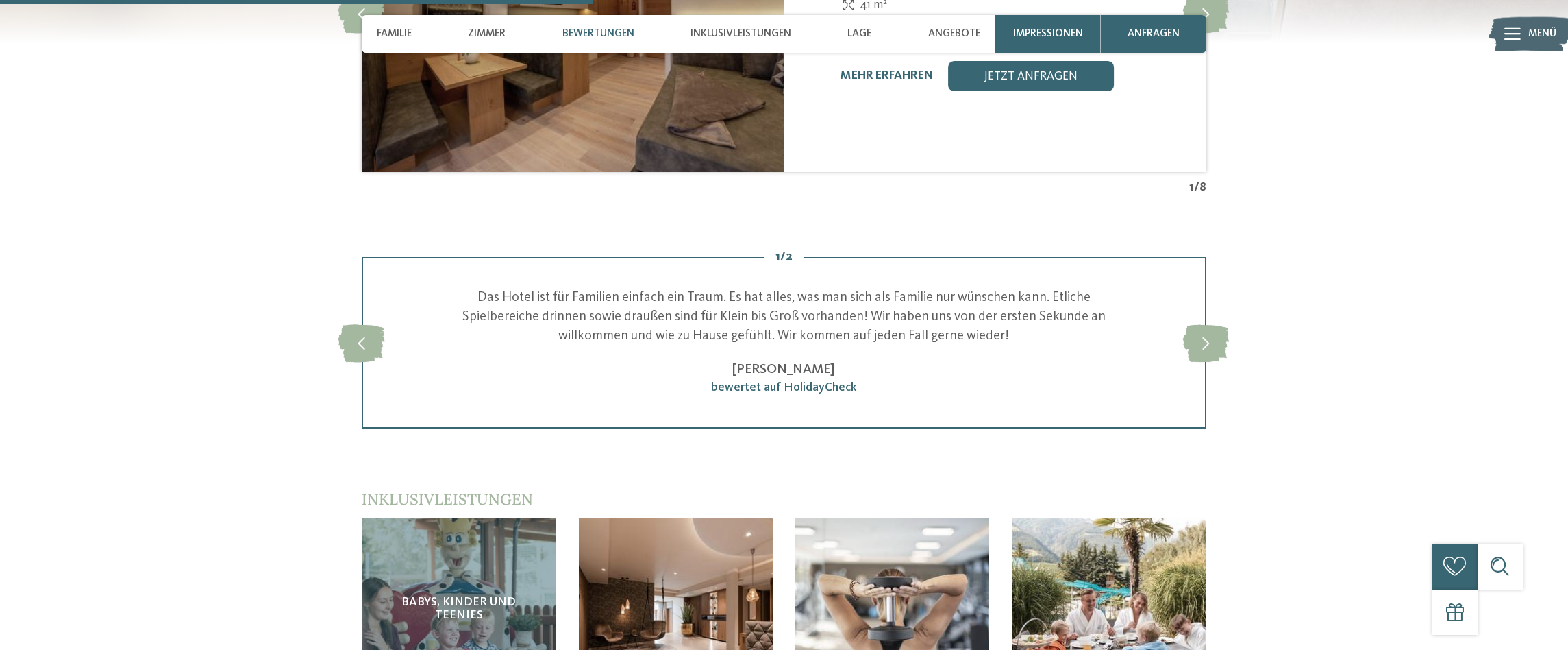
scroll to position [1919, 0]
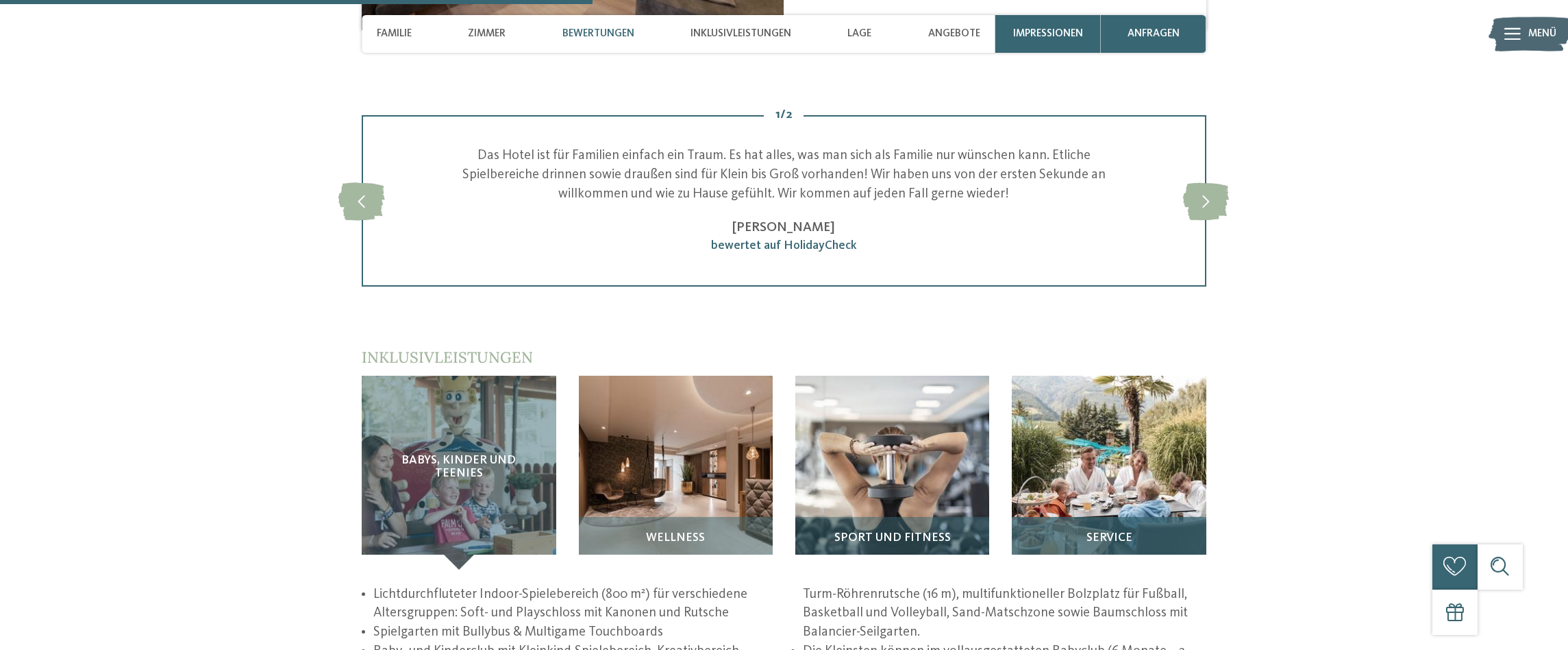
click at [1105, 475] on img at bounding box center [1108, 472] width 194 height 194
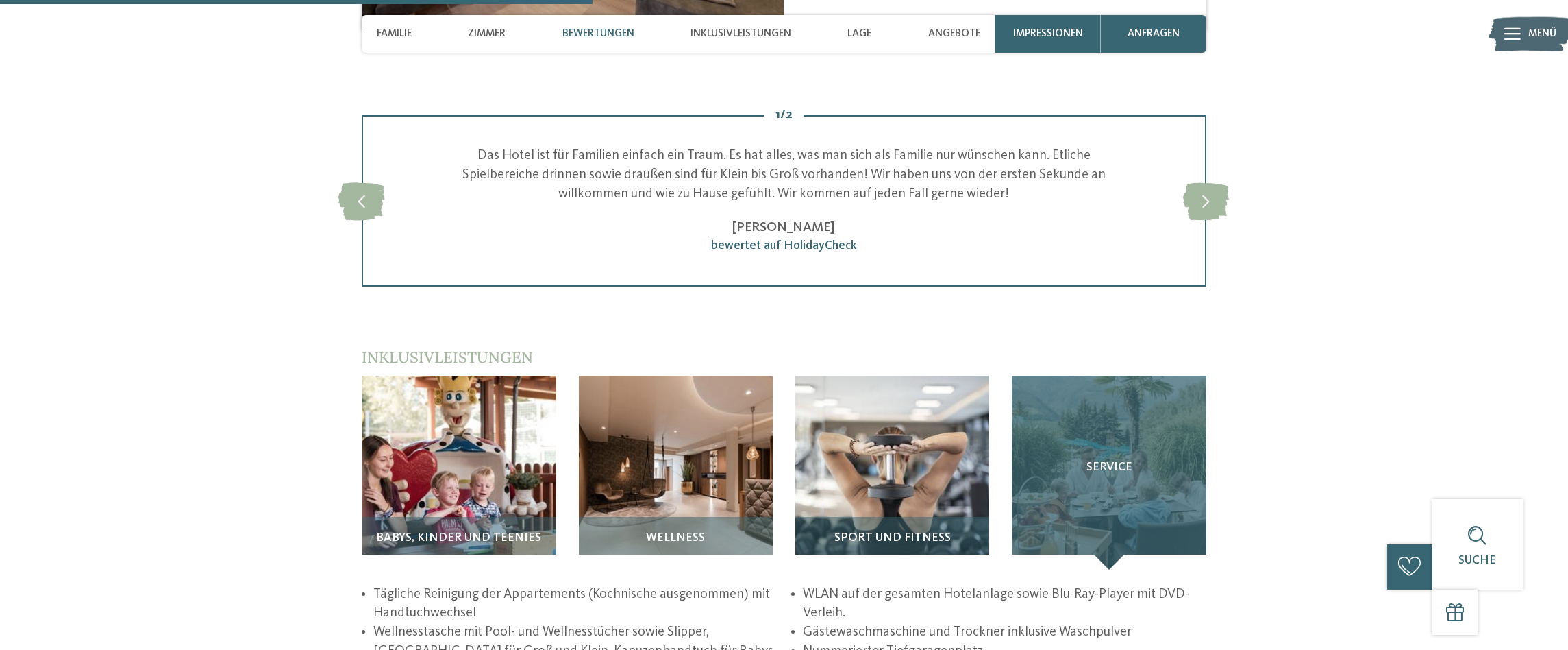
click at [1100, 476] on div "Service" at bounding box center [1108, 472] width 194 height 194
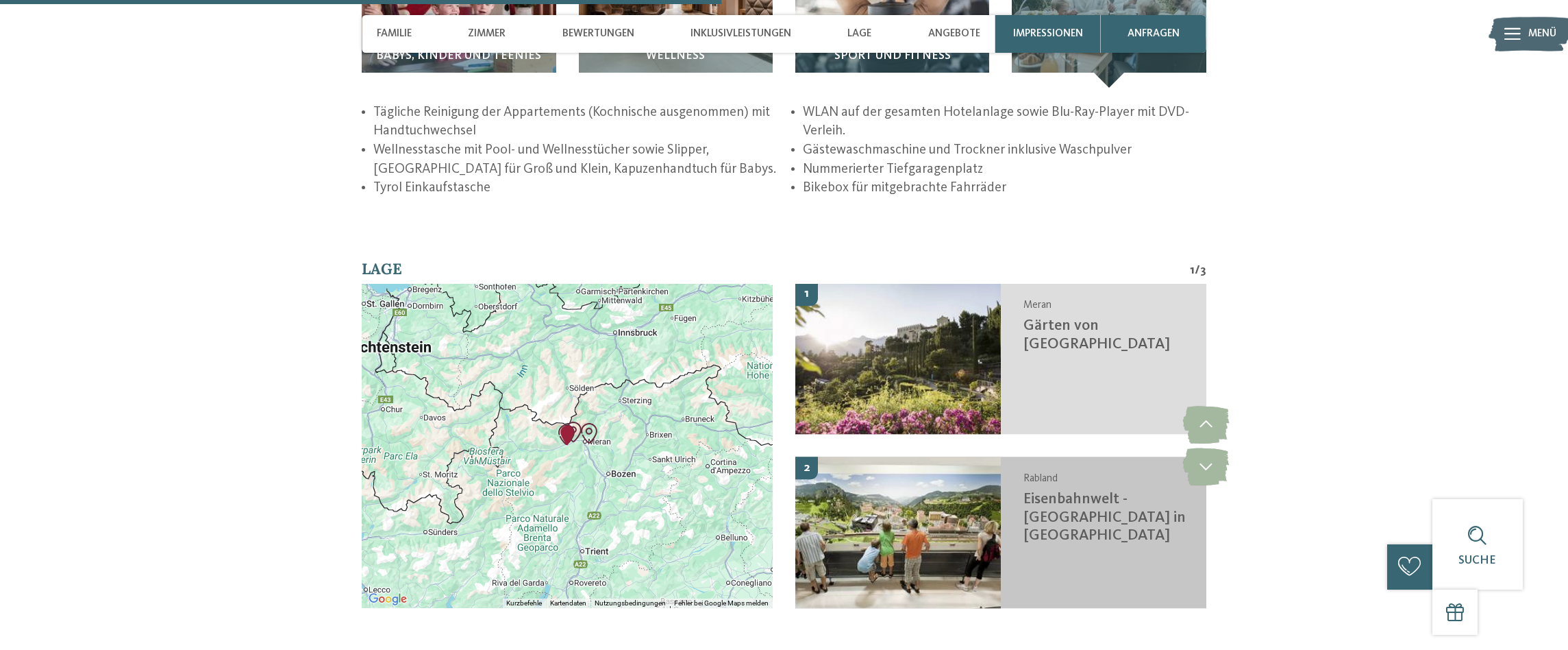
scroll to position [2055, 0]
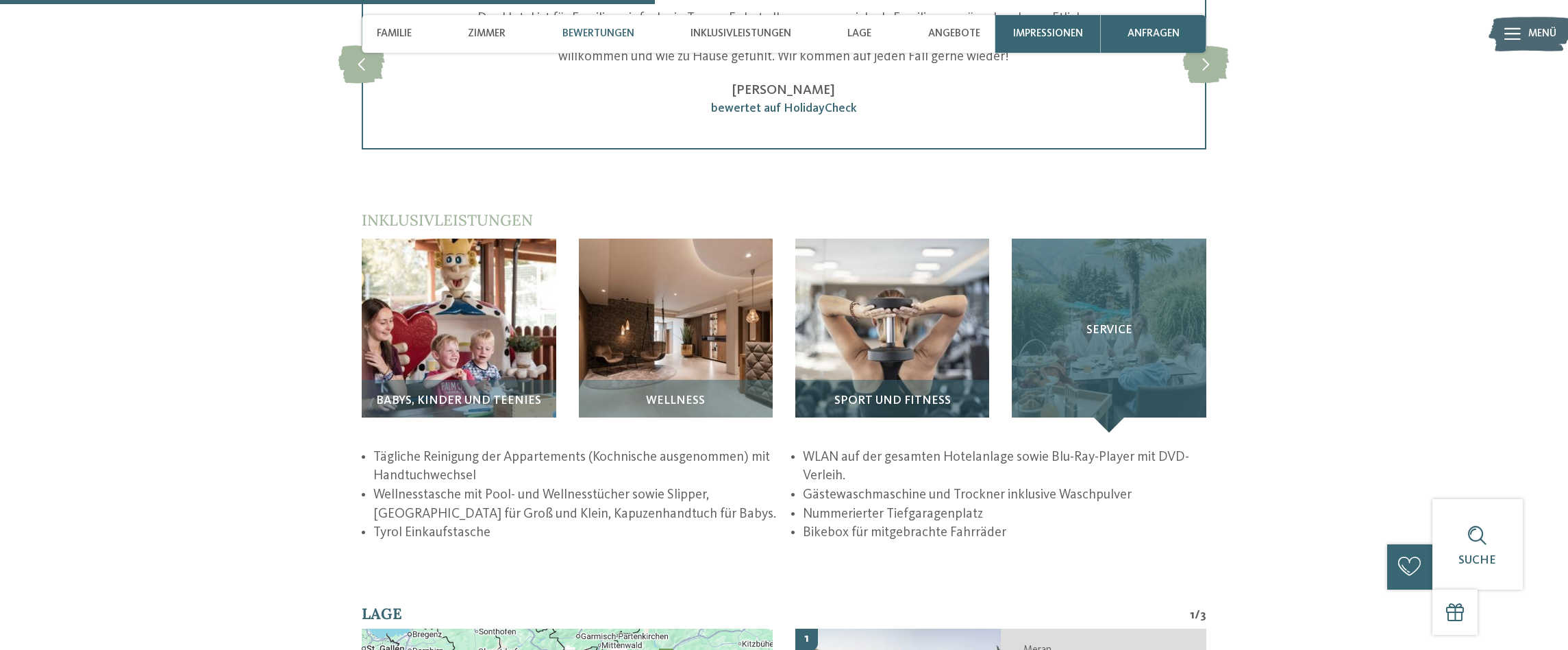
click at [1117, 379] on div "Service" at bounding box center [1108, 335] width 194 height 194
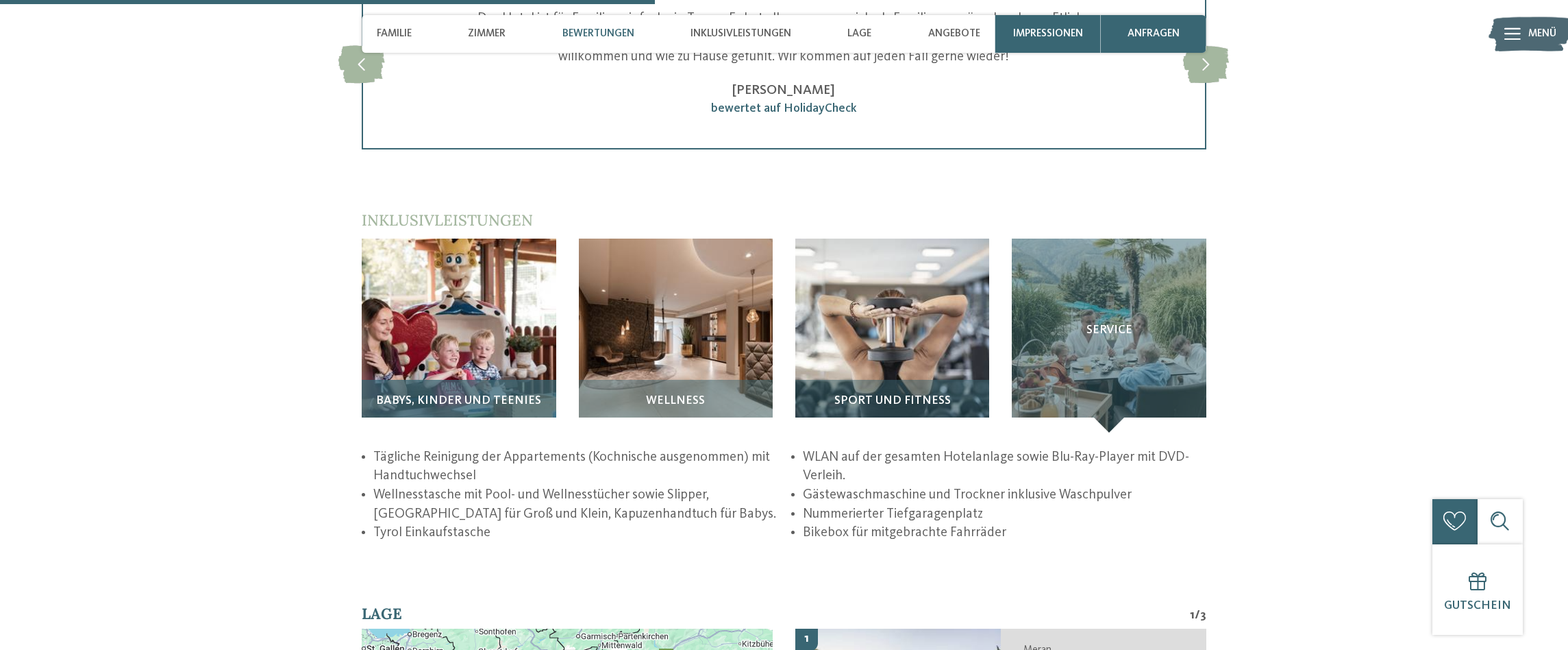
click at [384, 357] on img at bounding box center [459, 335] width 194 height 194
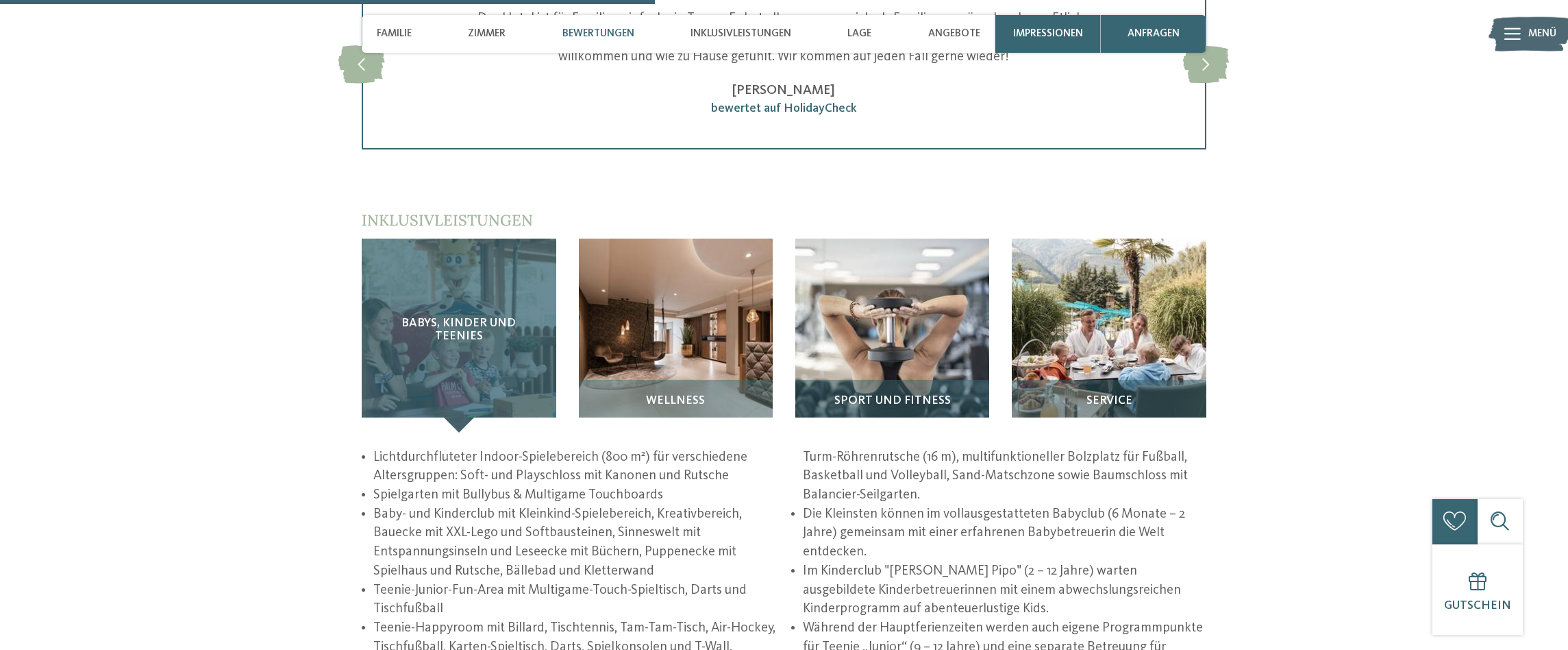
click at [442, 357] on div "Babys, Kinder und Teenies" at bounding box center [459, 335] width 194 height 194
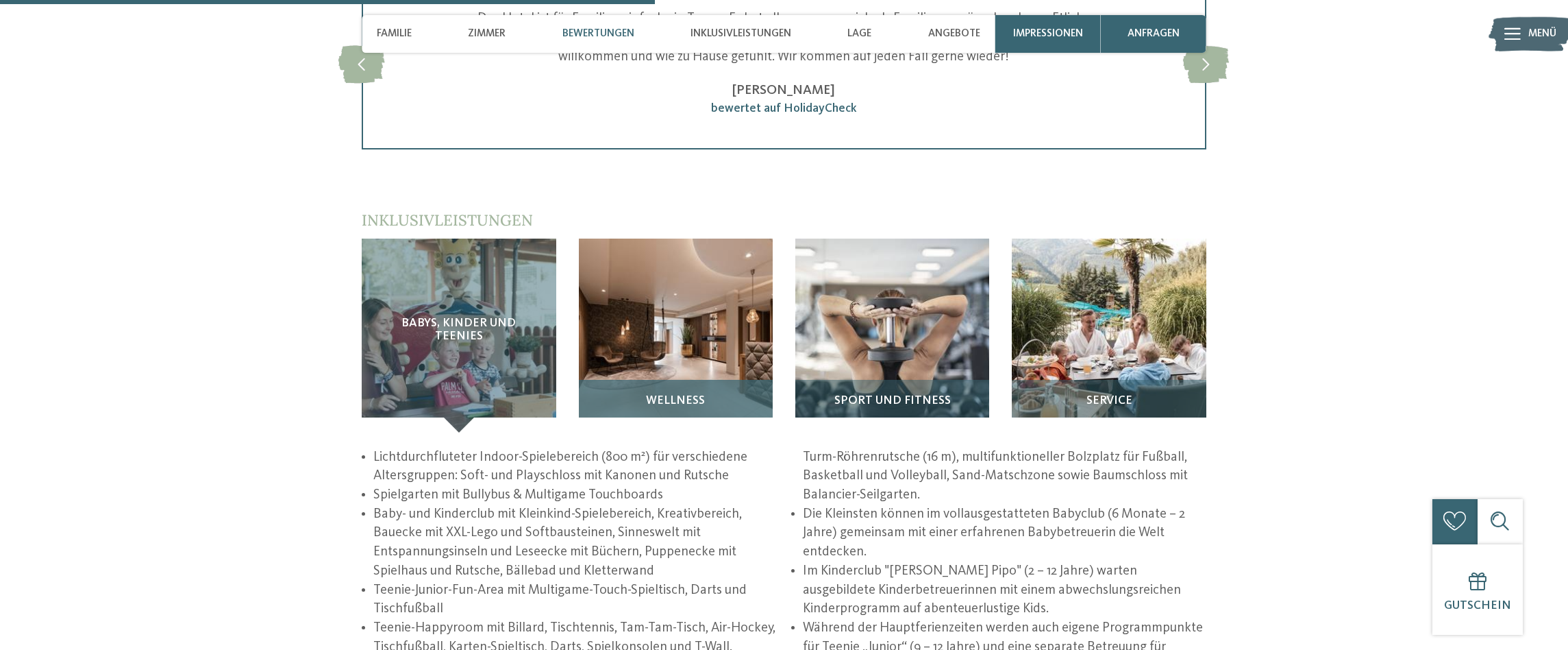
click at [659, 355] on img at bounding box center [676, 335] width 194 height 194
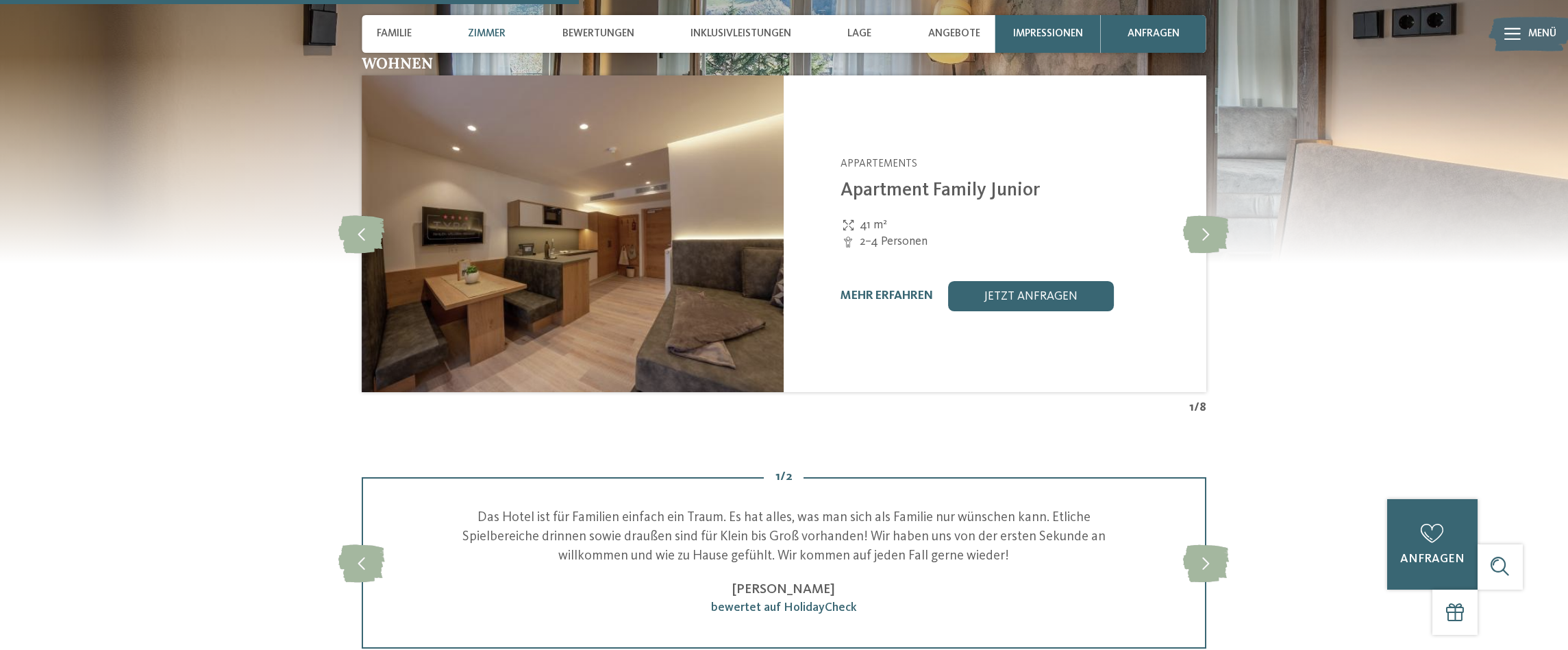
scroll to position [1302, 0]
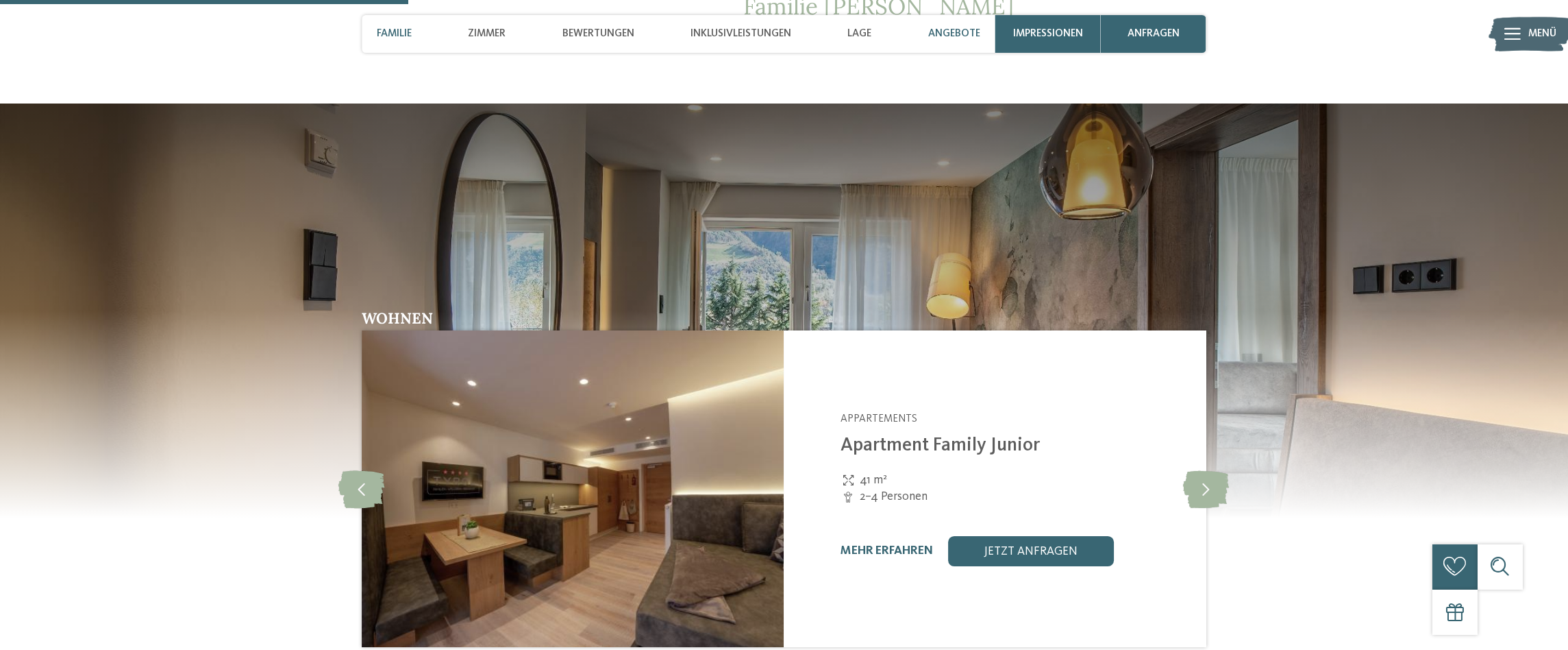
click at [979, 33] on span "Angebote" at bounding box center [954, 33] width 52 height 12
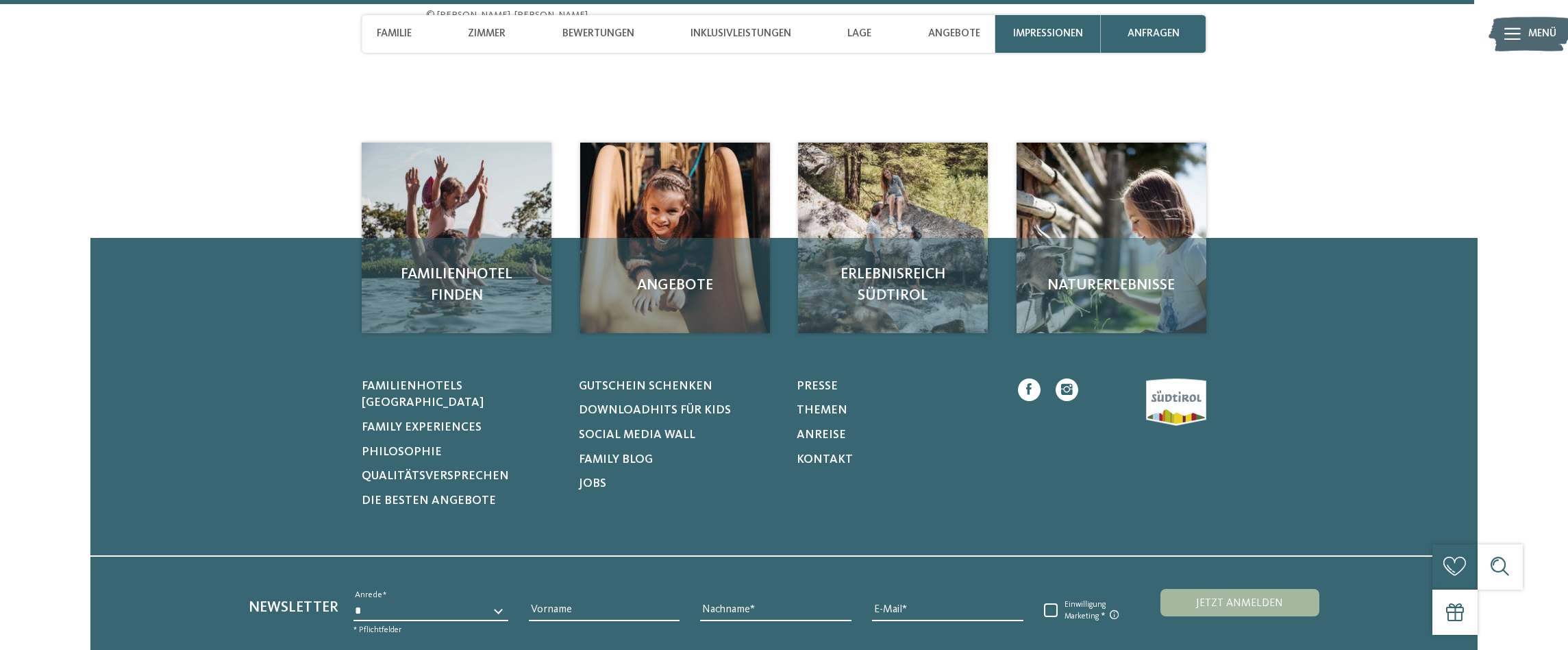
scroll to position [4943, 0]
